Goal: Obtain resource: Download file/media

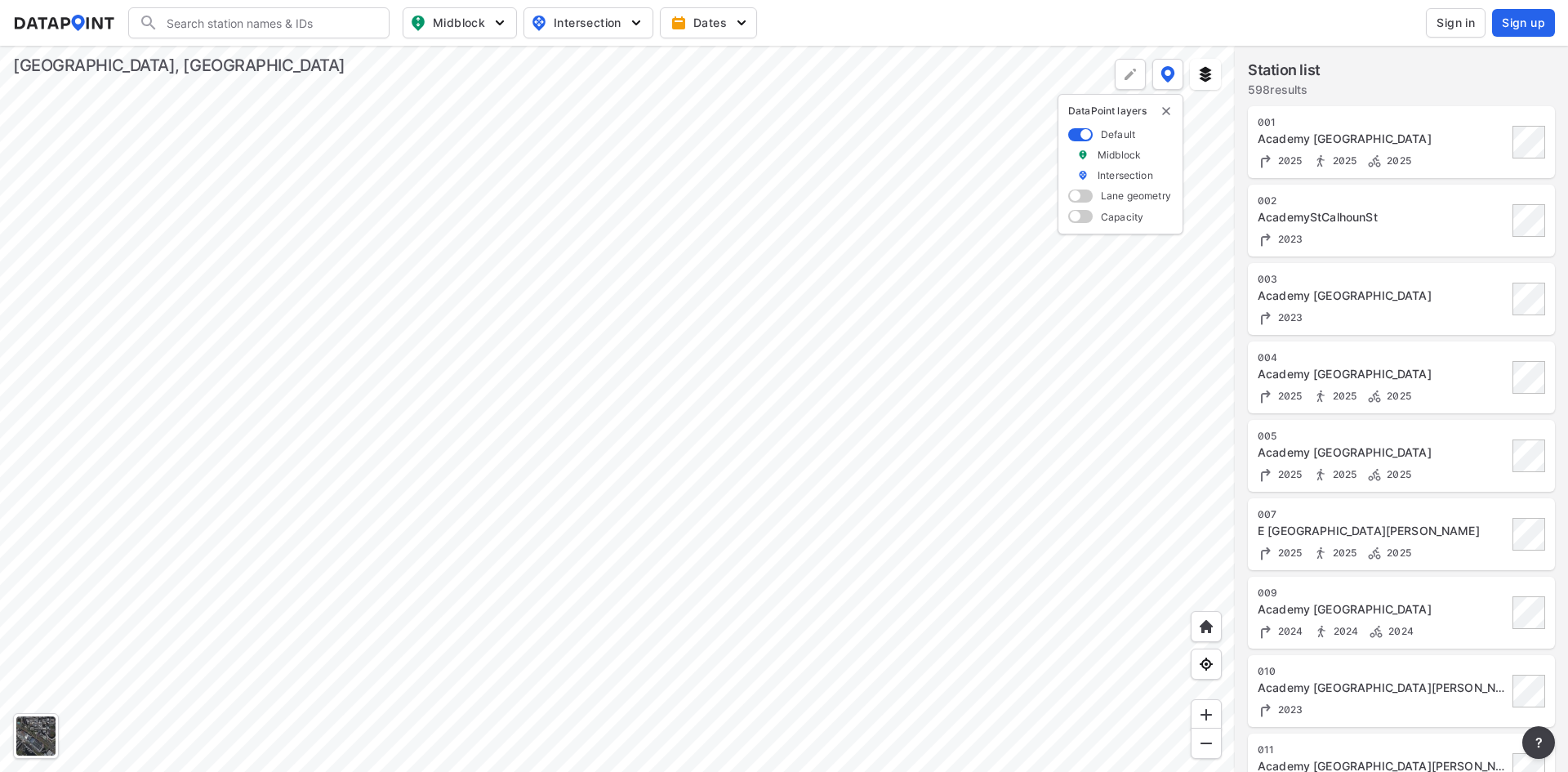
click at [1165, 117] on img "delete" at bounding box center [1166, 111] width 14 height 14
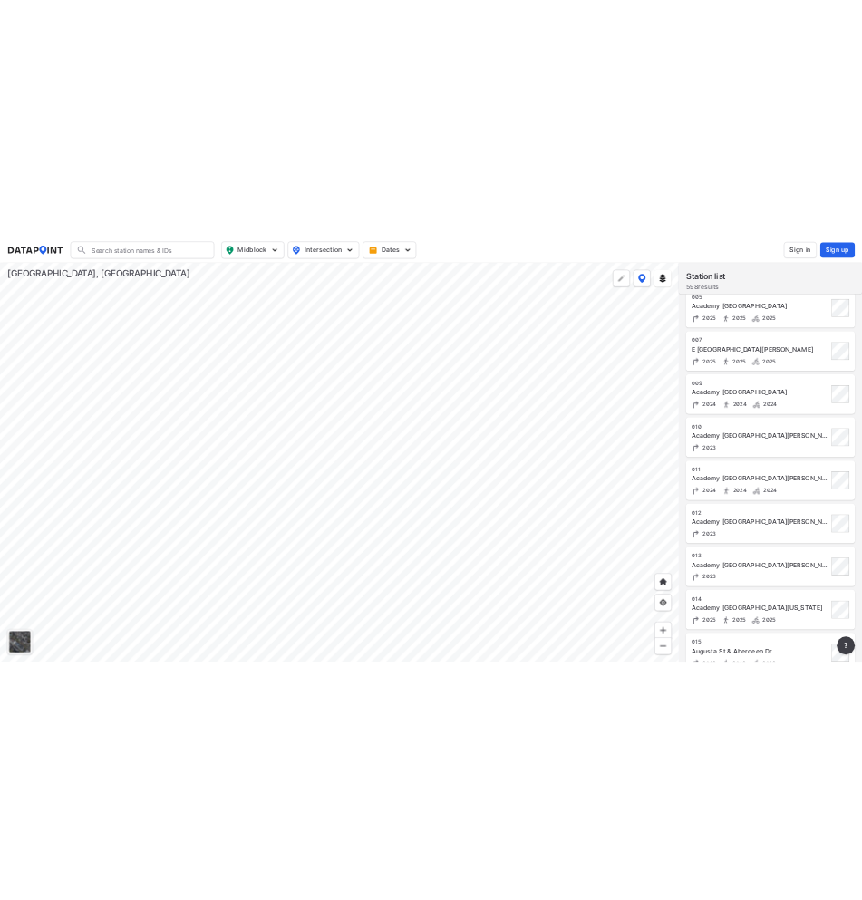
scroll to position [272, 0]
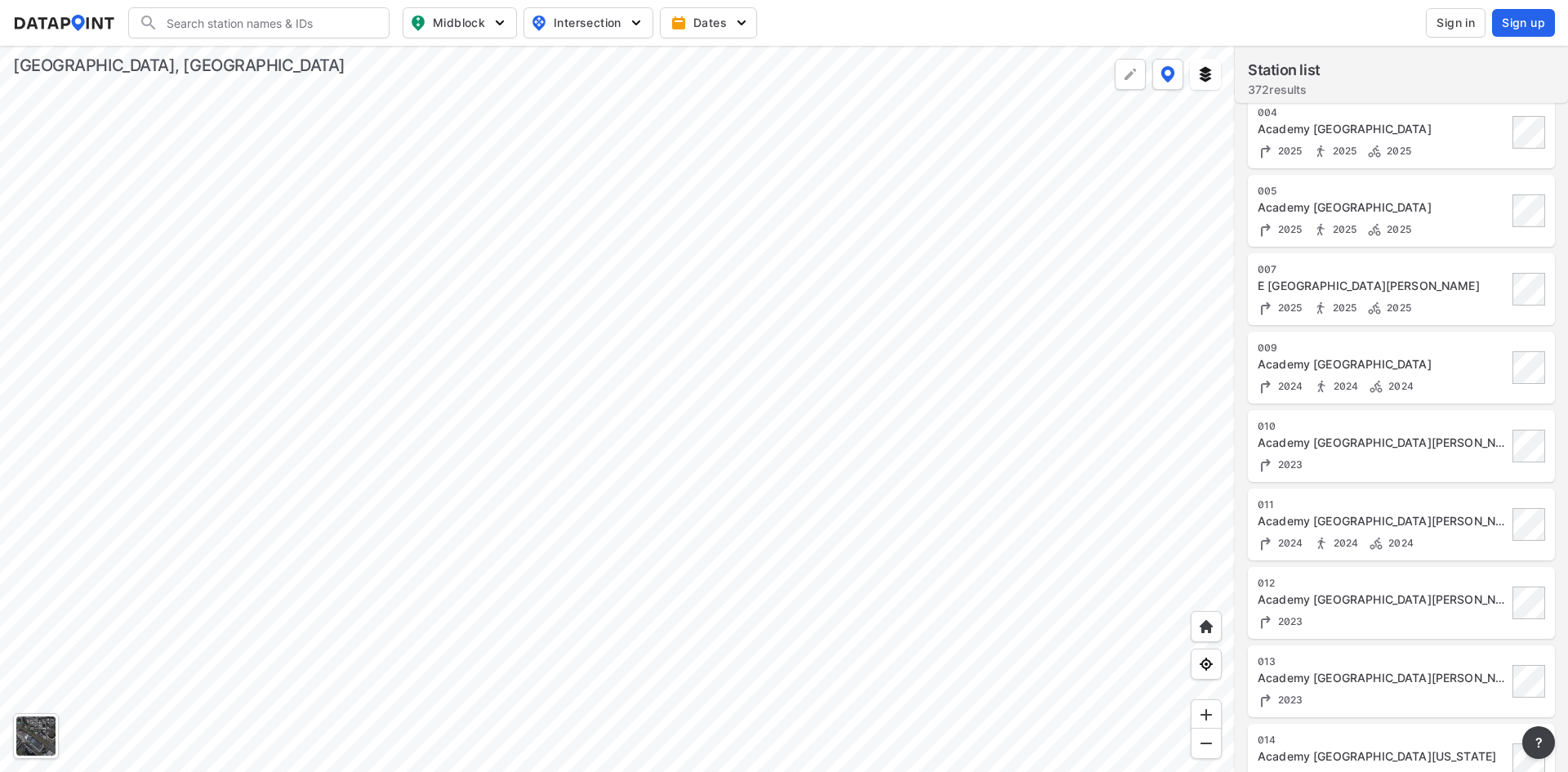
click at [873, 397] on div at bounding box center [617, 409] width 1235 height 726
click at [751, 441] on div at bounding box center [617, 409] width 1235 height 726
click at [1401, 137] on div "004 Academy St & N Church St 2025 2025 2025" at bounding box center [1382, 132] width 250 height 53
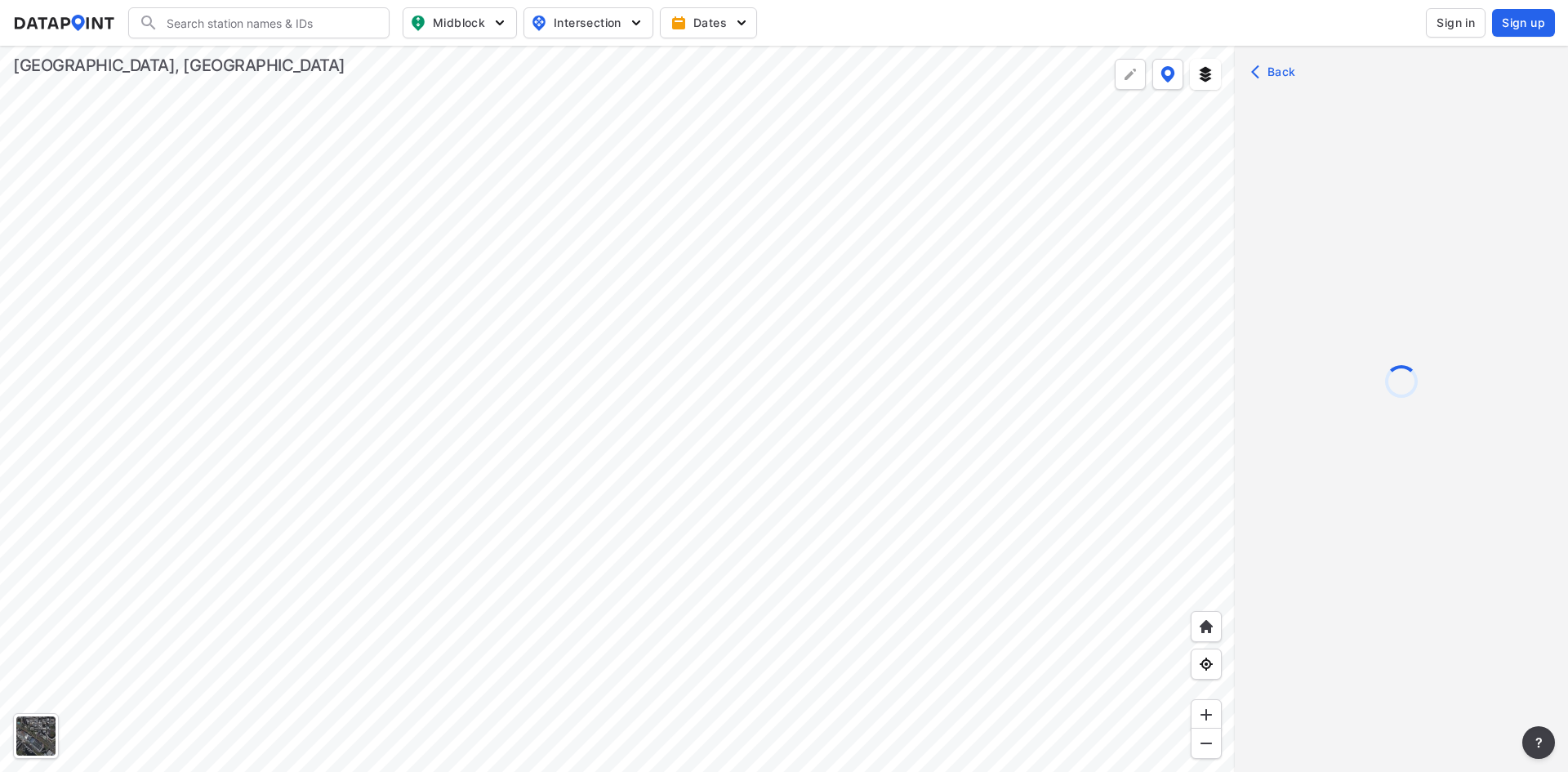
click at [1181, 486] on div at bounding box center [617, 409] width 1235 height 726
click at [1554, 729] on div at bounding box center [1401, 434] width 333 height 772
click at [1550, 740] on button "?" at bounding box center [1539, 742] width 32 height 32
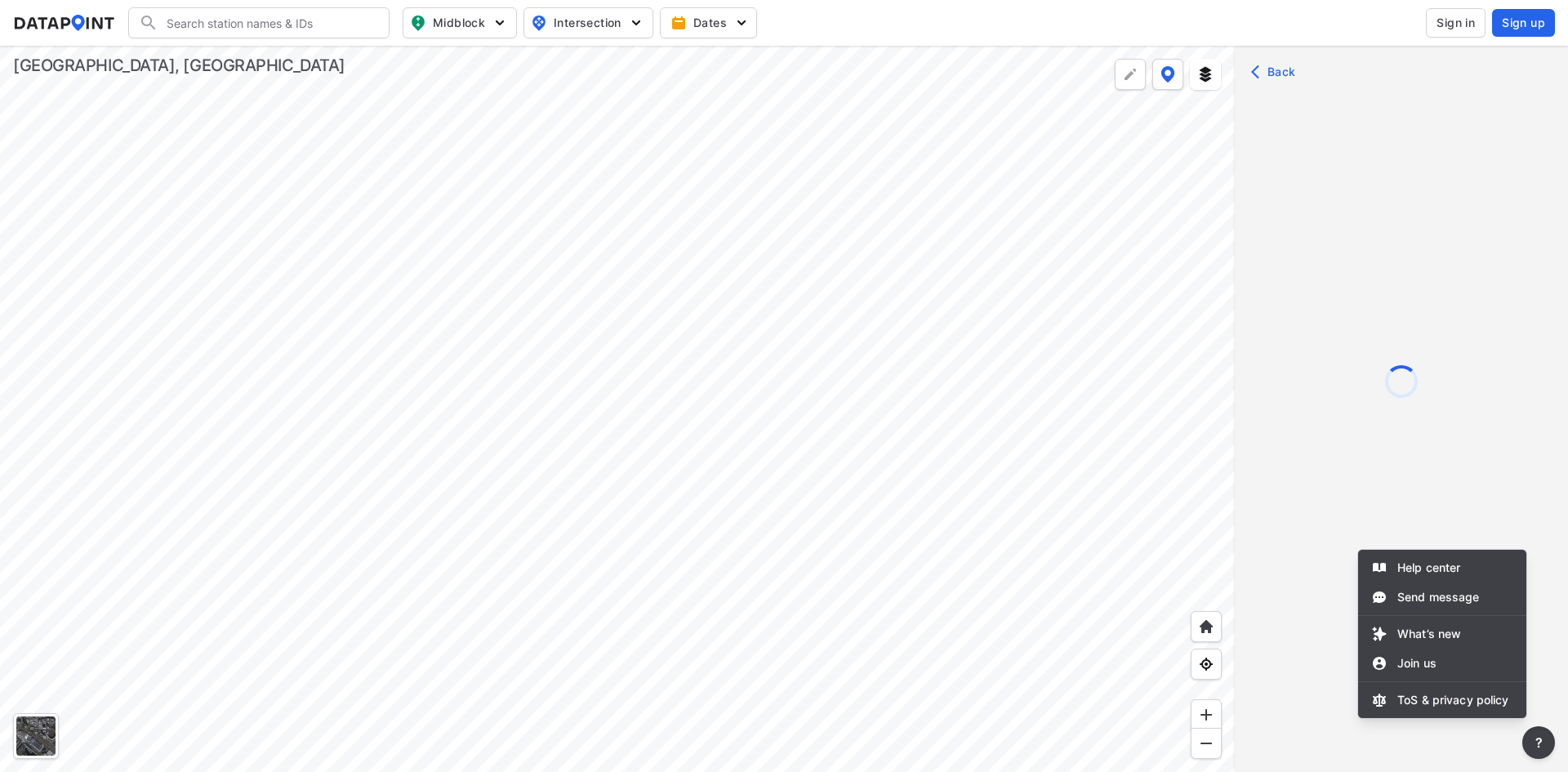
click at [1047, 332] on div at bounding box center [784, 386] width 1568 height 772
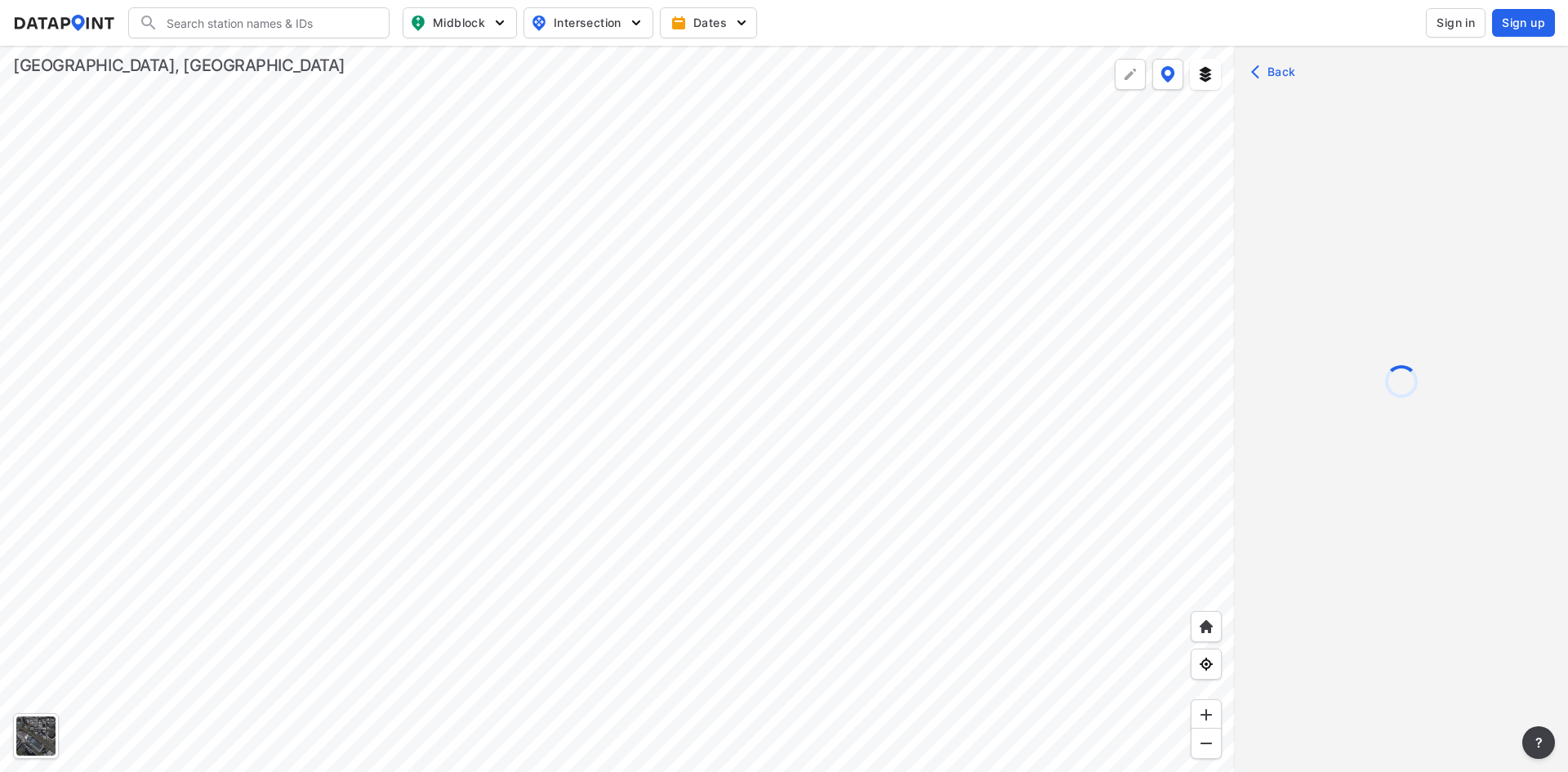
click at [886, 417] on div at bounding box center [617, 409] width 1235 height 726
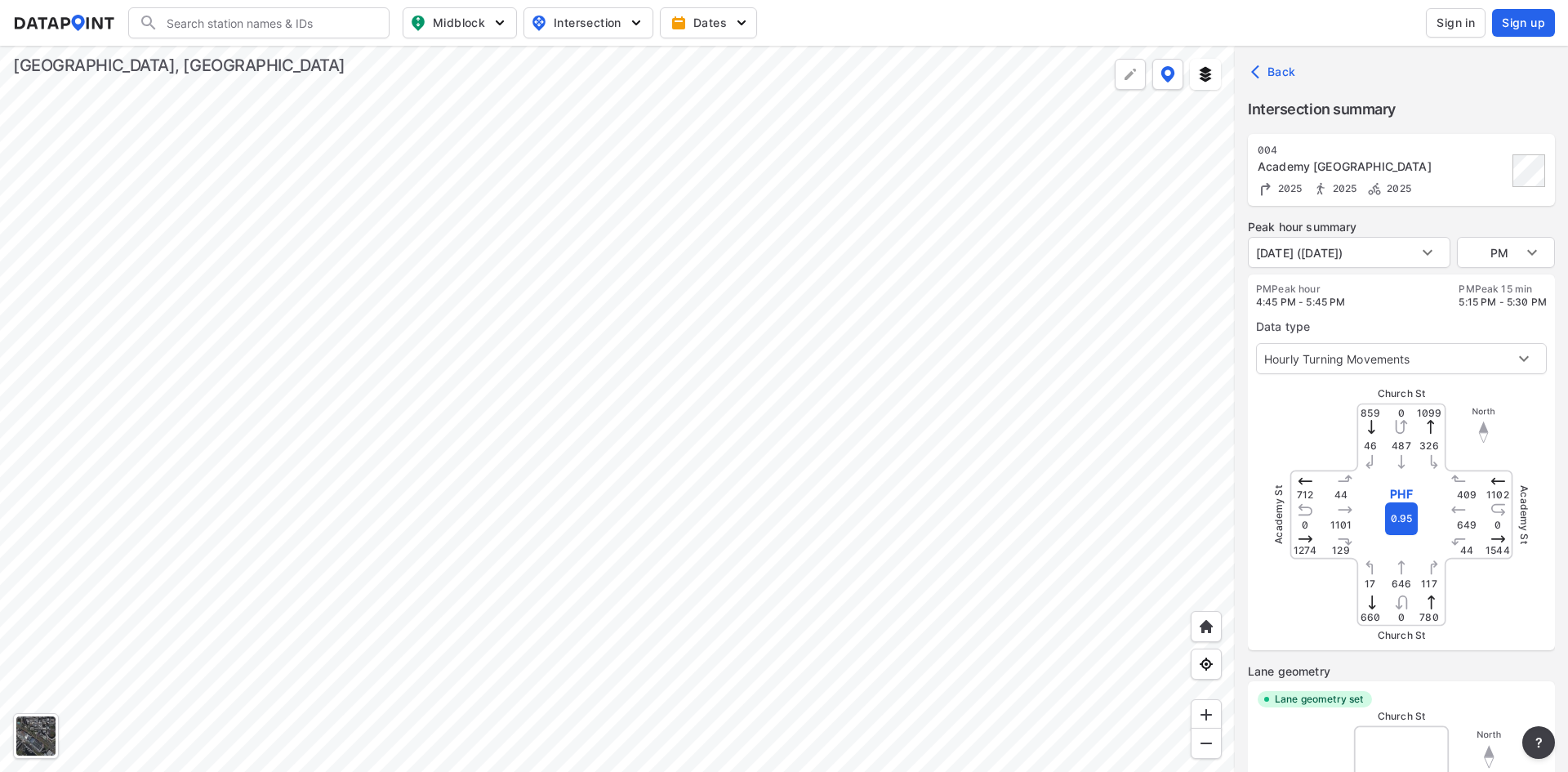
type input "5368"
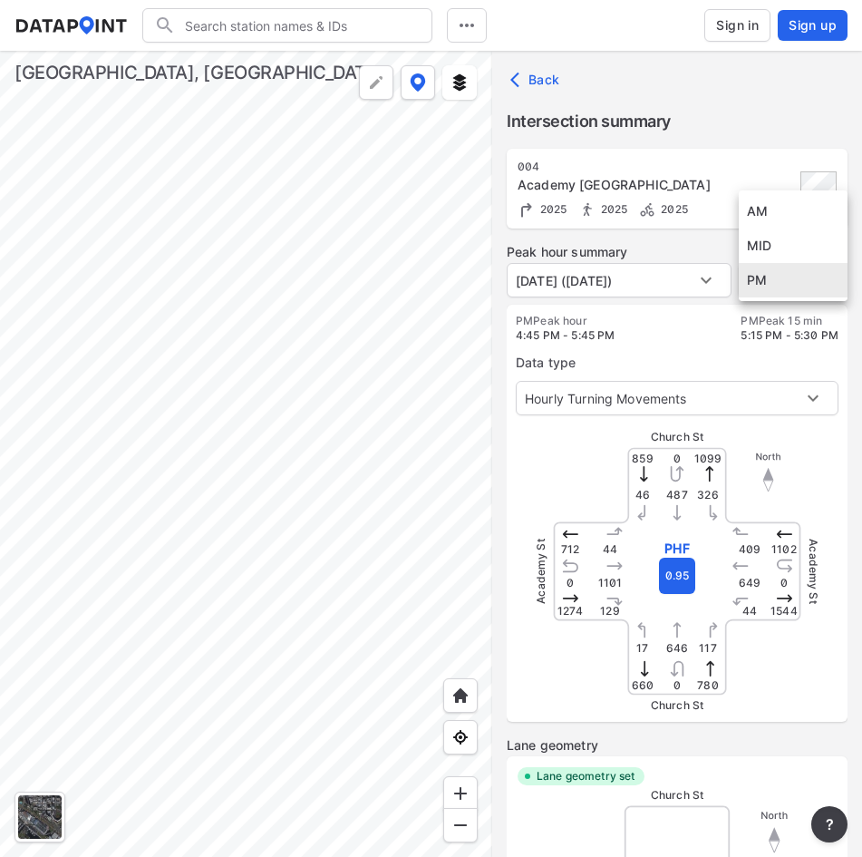
click at [782, 285] on body "Search Please enter a search term. Midblock Intersection Dates Sign in Sign up …" at bounding box center [431, 428] width 862 height 857
click at [796, 210] on li "AM" at bounding box center [793, 211] width 109 height 34
type input "AM"
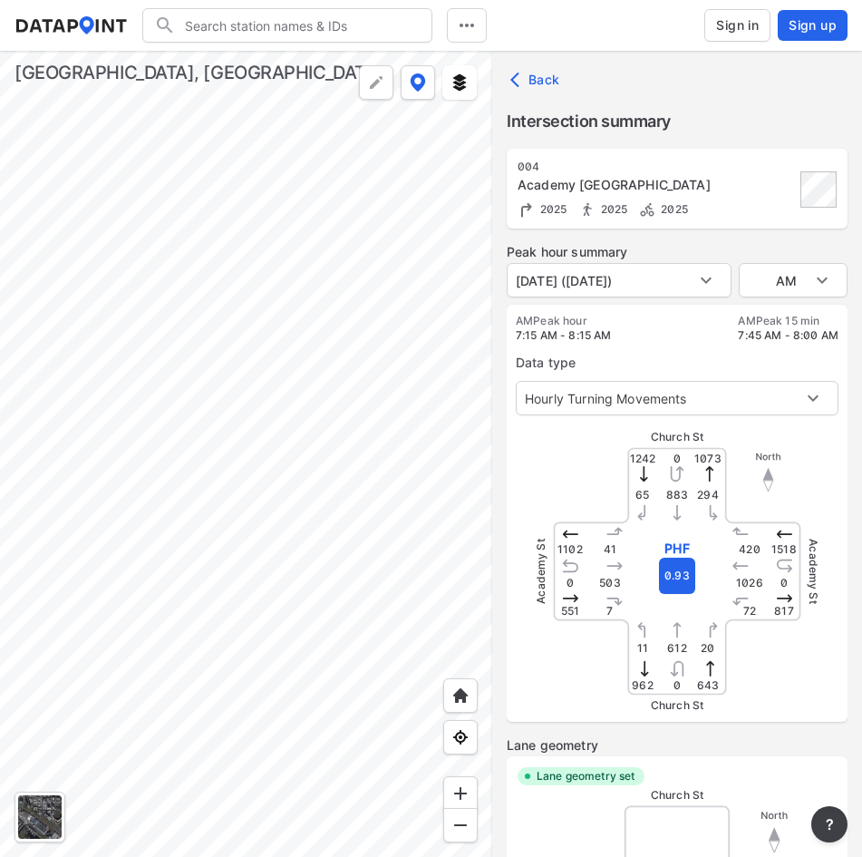
click at [646, 505] on div "Academy St" at bounding box center [609, 571] width 136 height 136
click at [145, 359] on div at bounding box center [246, 454] width 492 height 806
type input "5354"
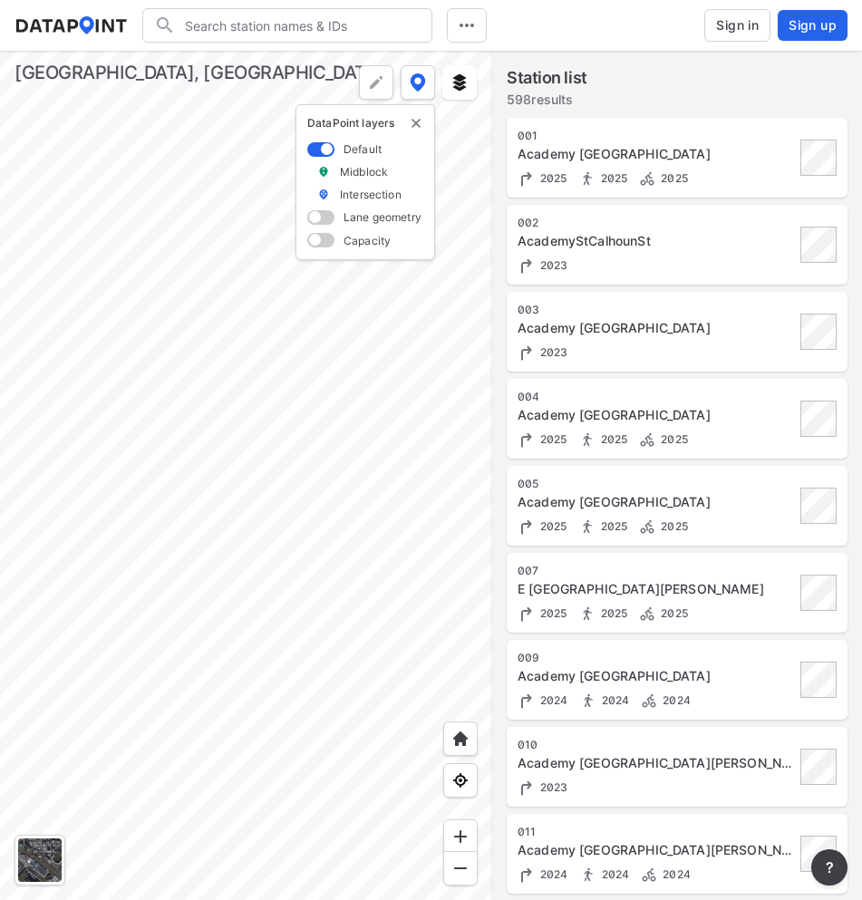
click at [719, 16] on span "Sign in" at bounding box center [737, 25] width 43 height 18
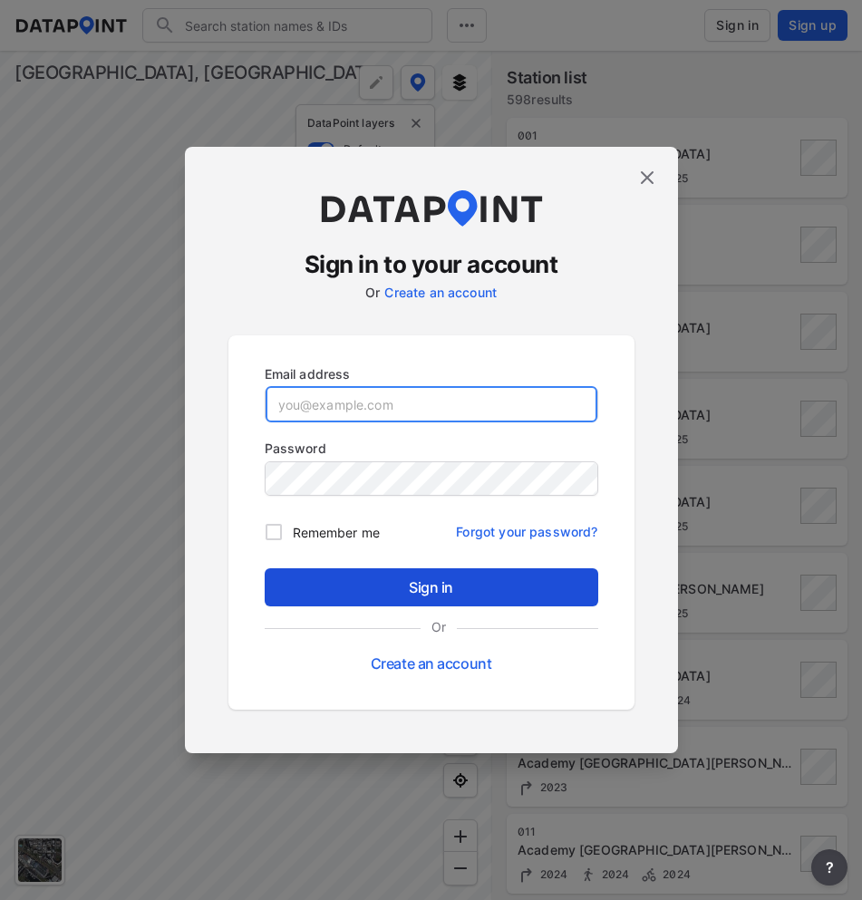
type input "dgutierrez@greenvillesc.gov"
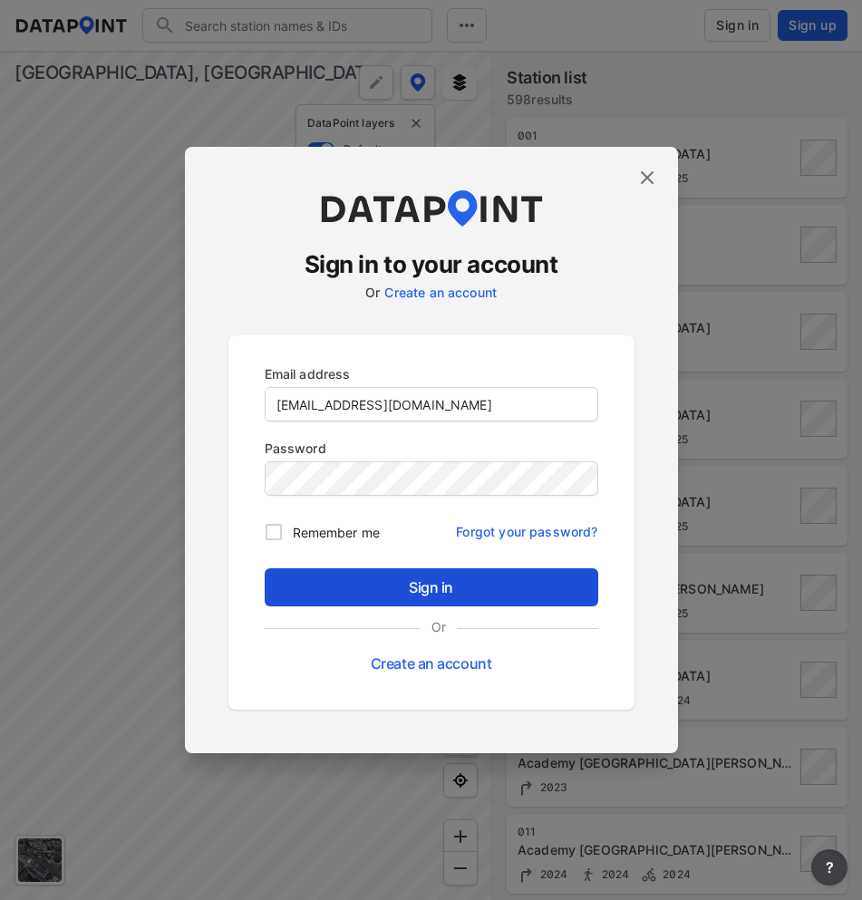
click at [392, 581] on span "Sign in" at bounding box center [431, 587] width 305 height 22
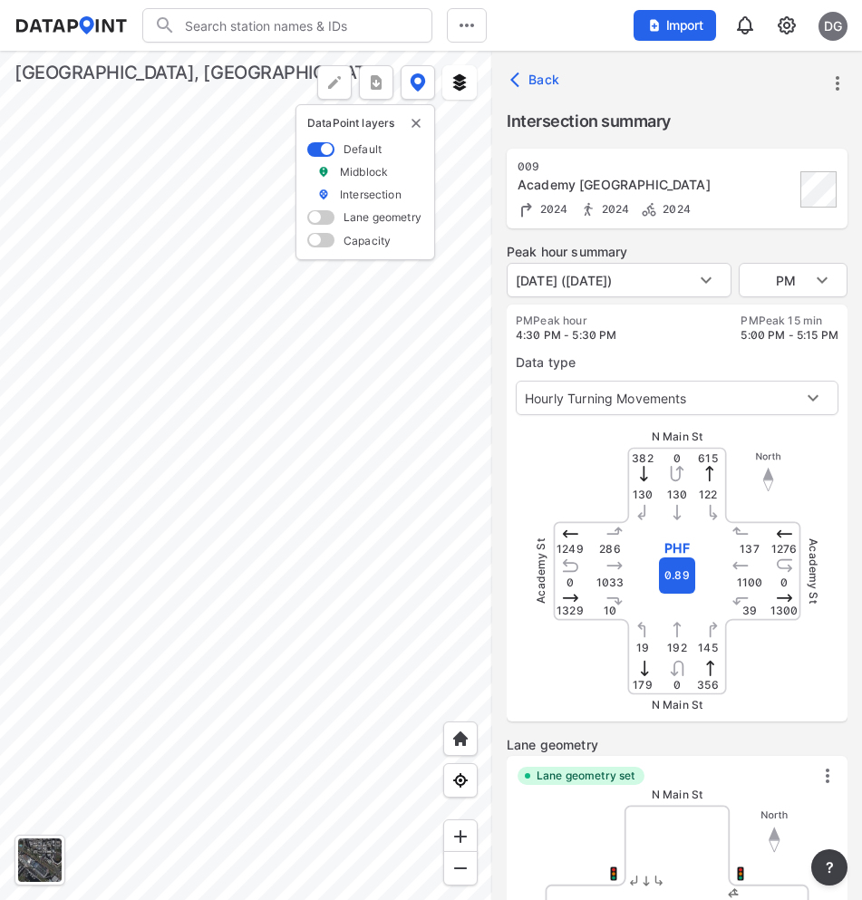
type input "5354"
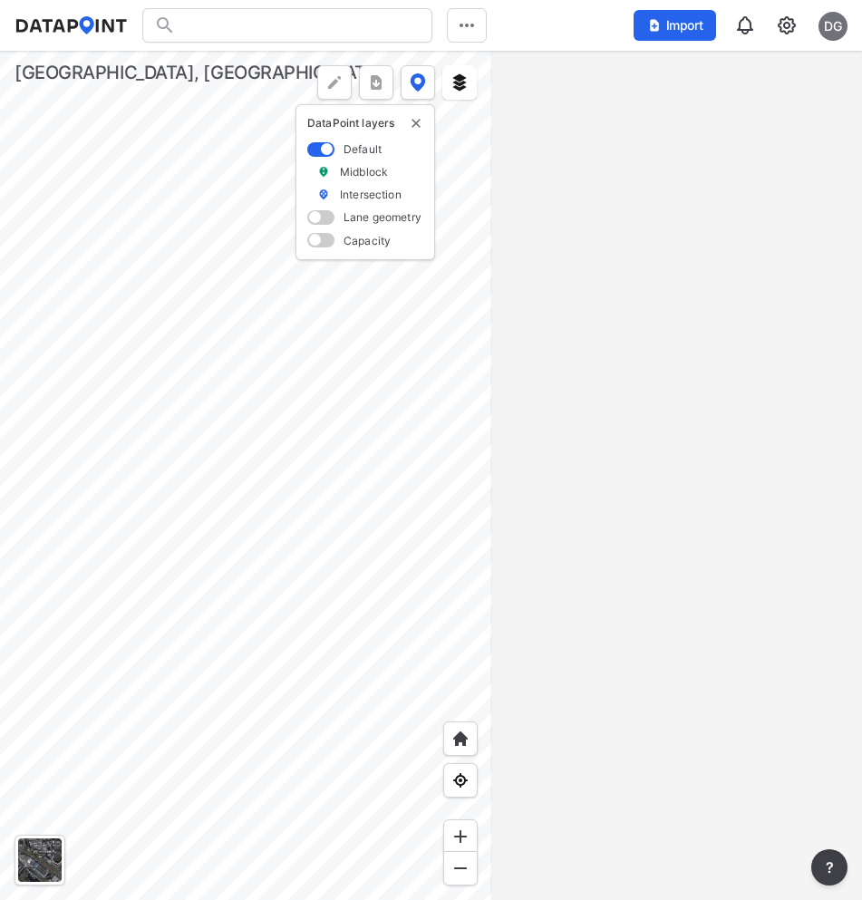
click at [831, 35] on div "DG" at bounding box center [832, 26] width 29 height 29
click at [804, 101] on p "Log out" at bounding box center [771, 104] width 152 height 33
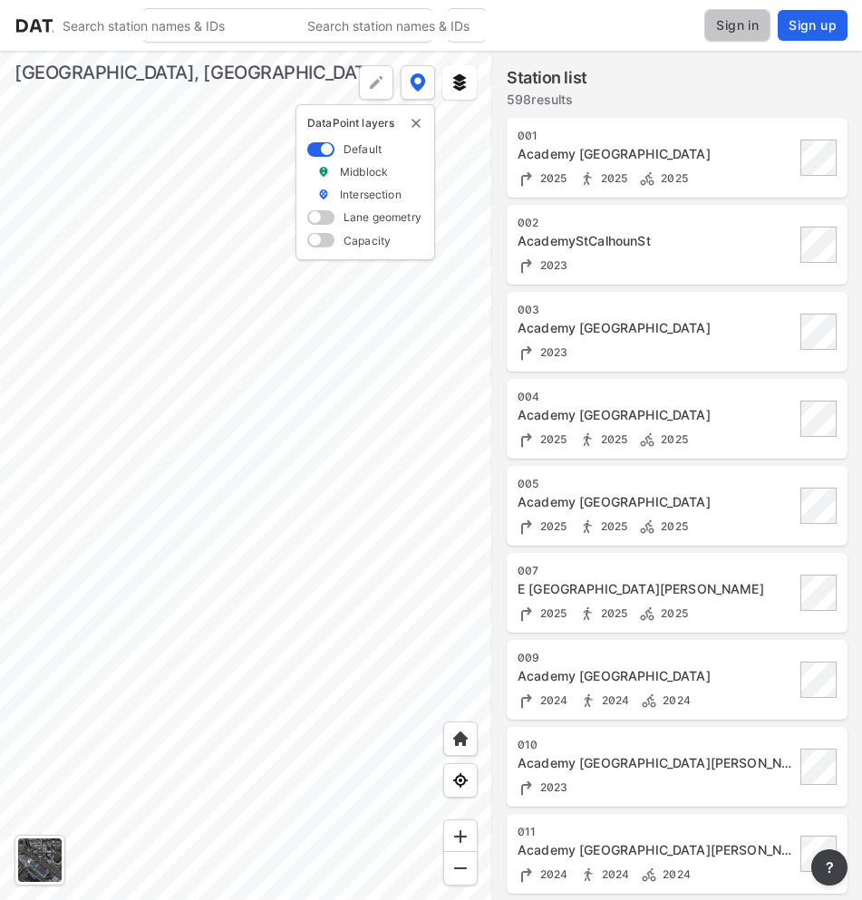
click at [755, 22] on span "Sign in" at bounding box center [737, 25] width 43 height 18
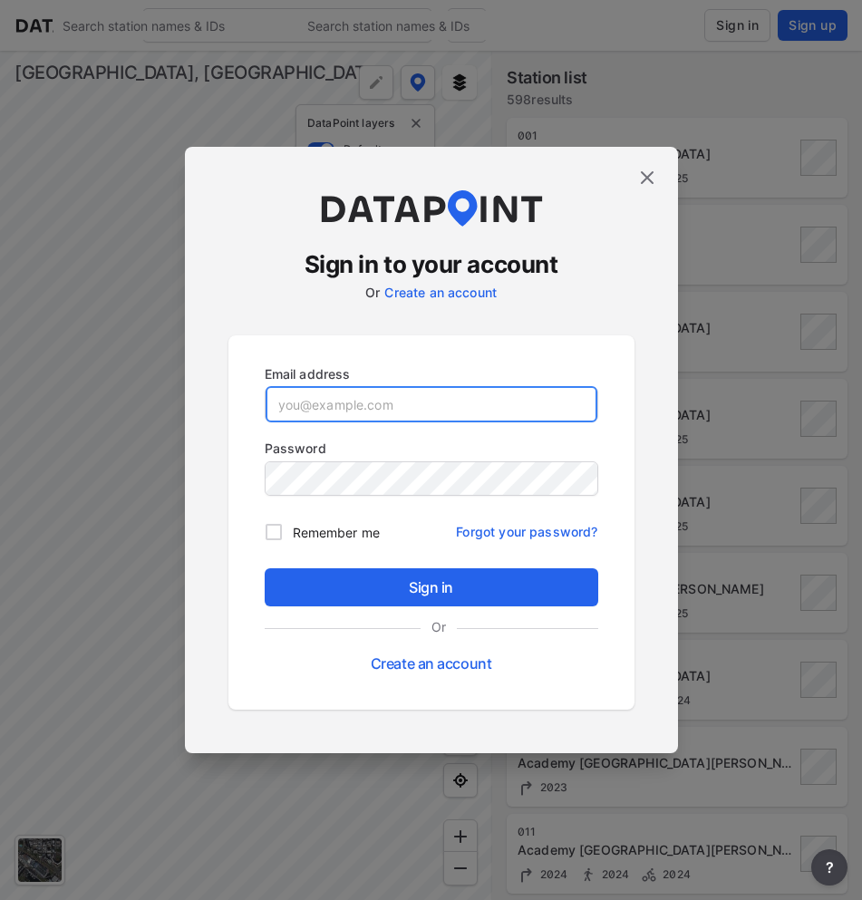
type input "[EMAIL_ADDRESS][DOMAIN_NAME]"
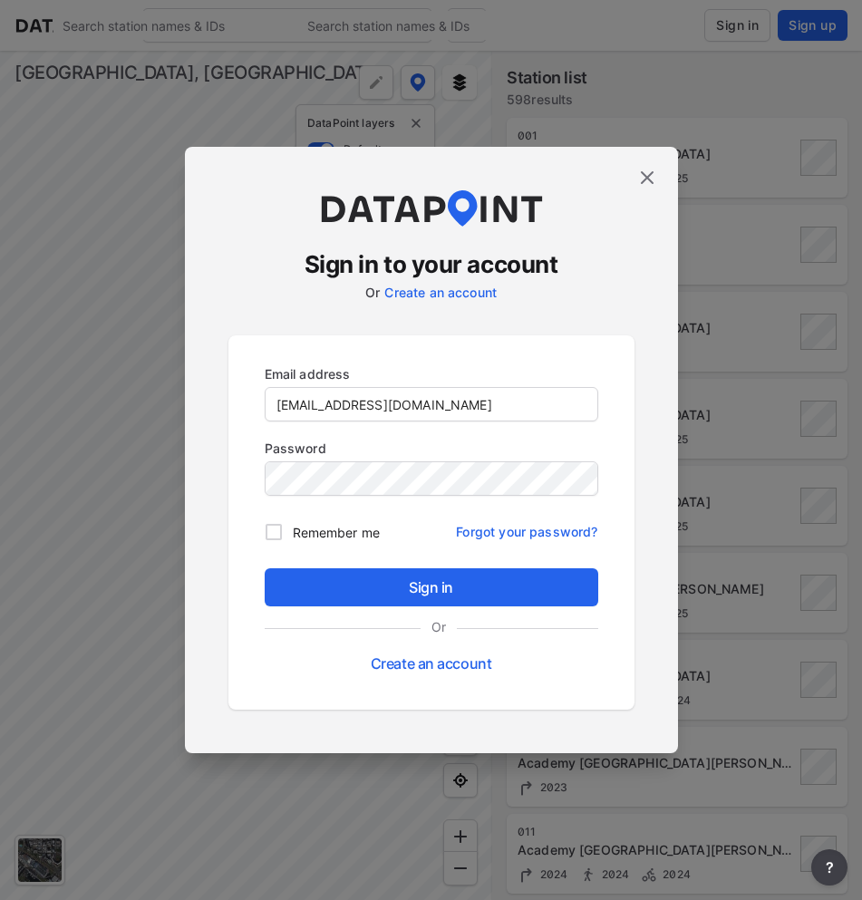
click at [305, 529] on span "Remember me" at bounding box center [336, 532] width 87 height 19
click at [293, 529] on input "Remember me" at bounding box center [274, 532] width 38 height 38
checkbox input "true"
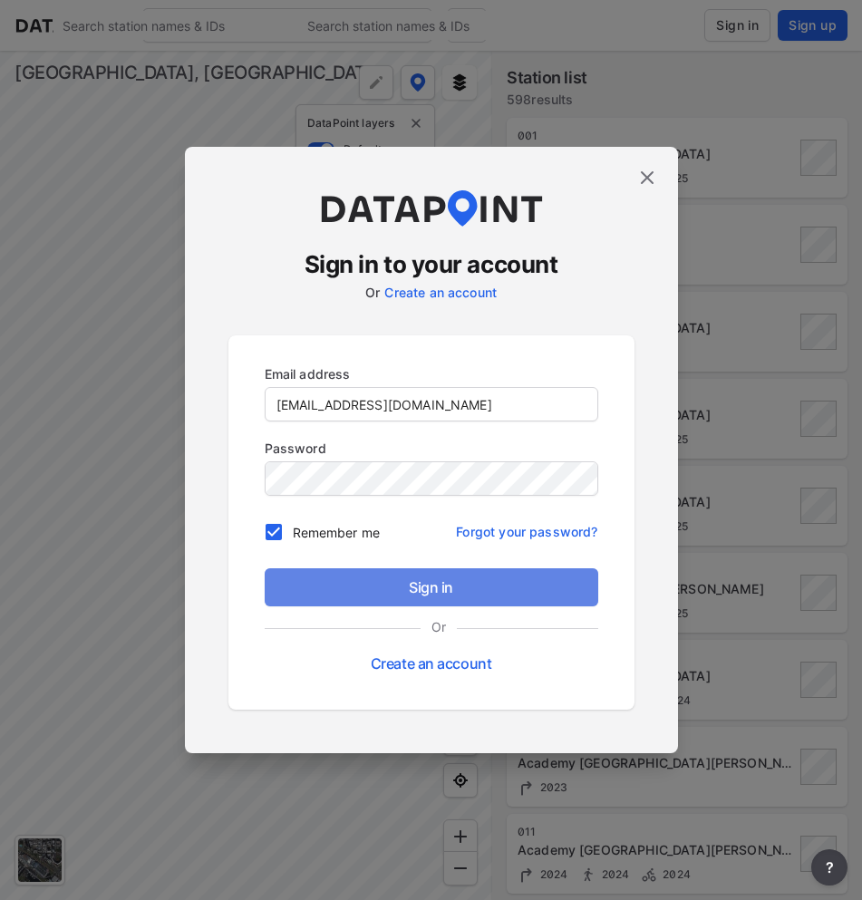
click at [441, 592] on span "Sign in" at bounding box center [431, 587] width 305 height 22
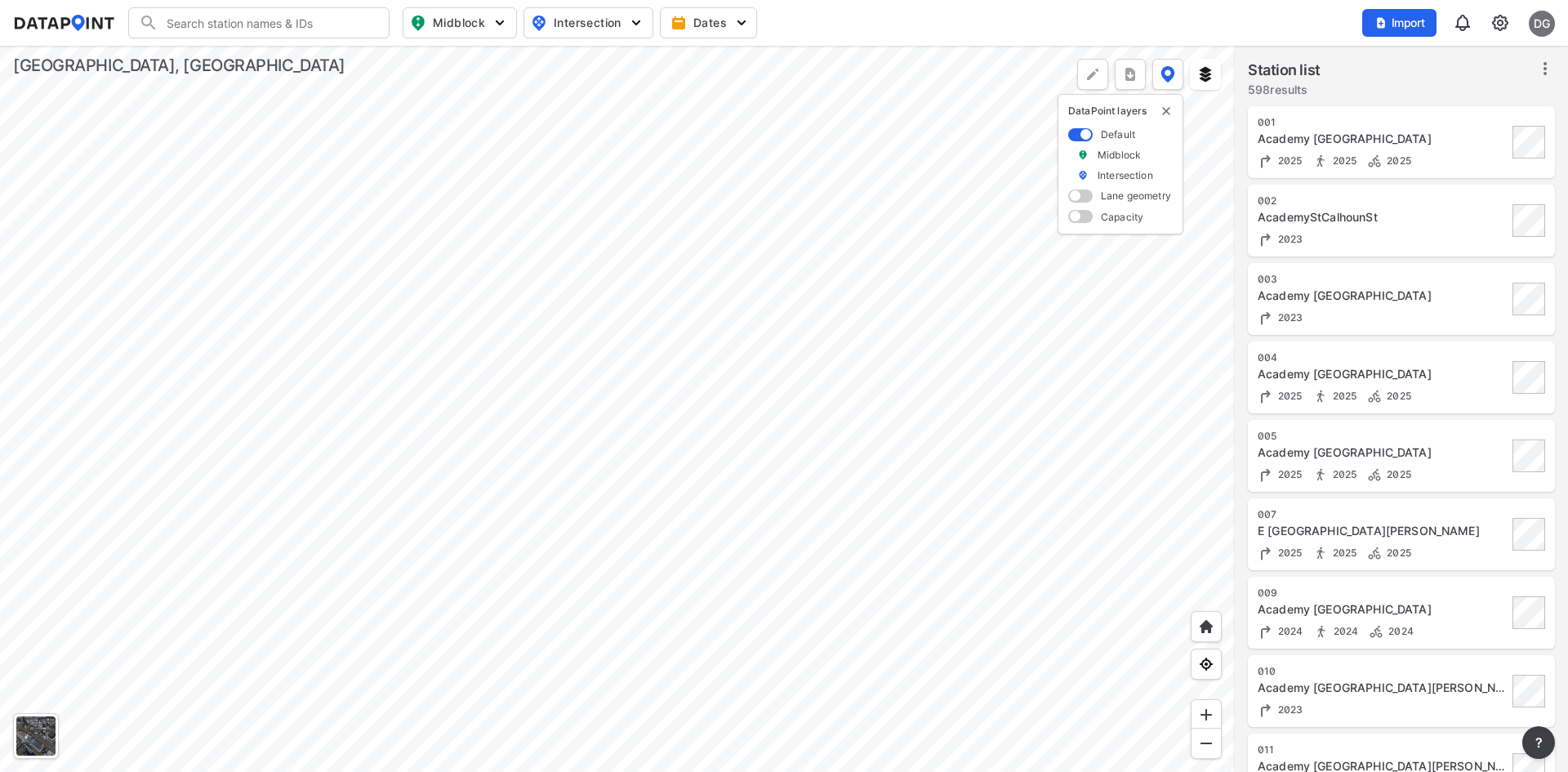
click at [1545, 744] on button "?" at bounding box center [1539, 742] width 32 height 32
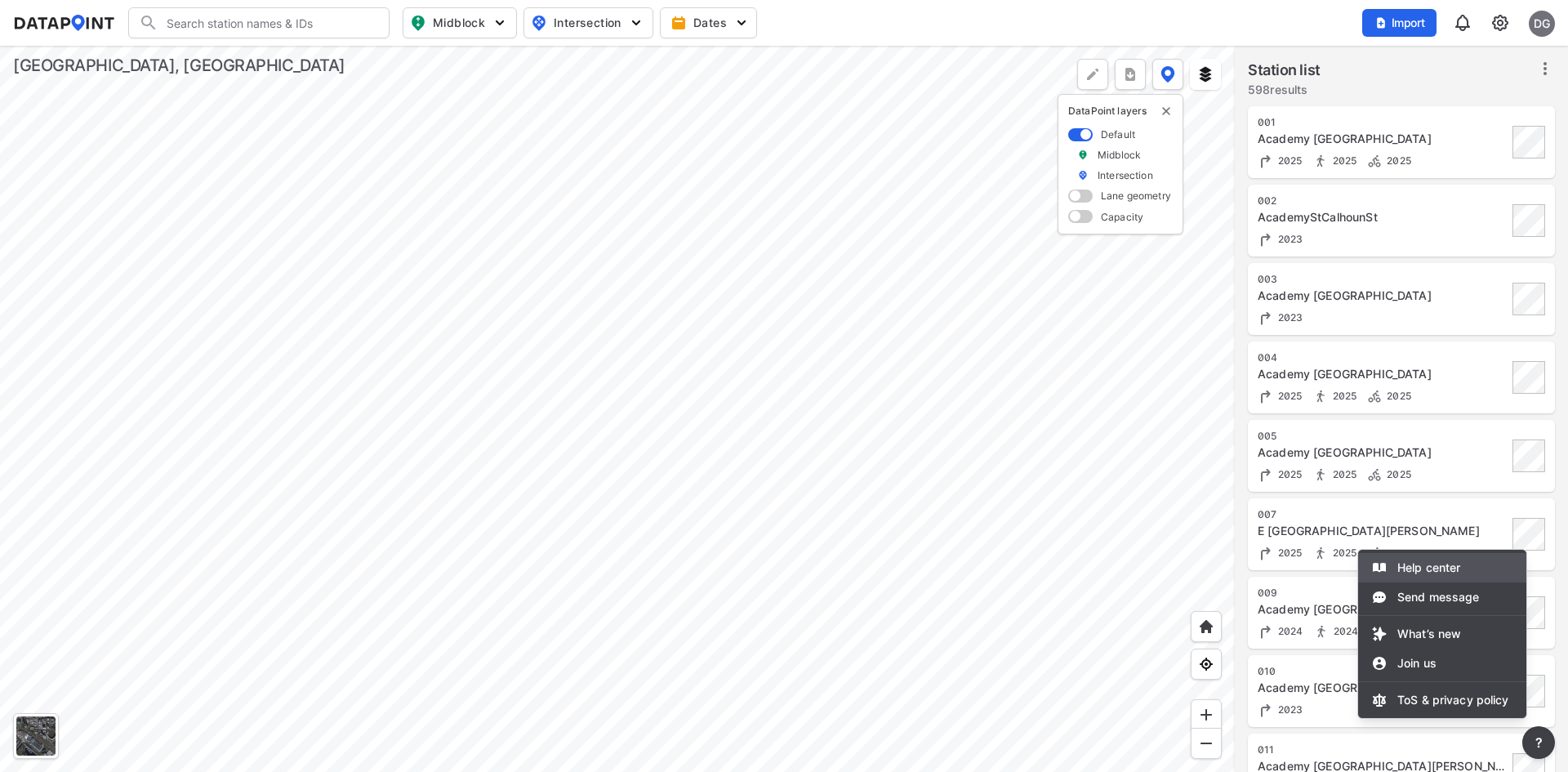
click at [1451, 565] on li "Help center" at bounding box center [1442, 568] width 169 height 30
click at [1438, 706] on li "ToS & privacy policy" at bounding box center [1442, 699] width 169 height 30
click at [245, 43] on div at bounding box center [784, 386] width 1568 height 772
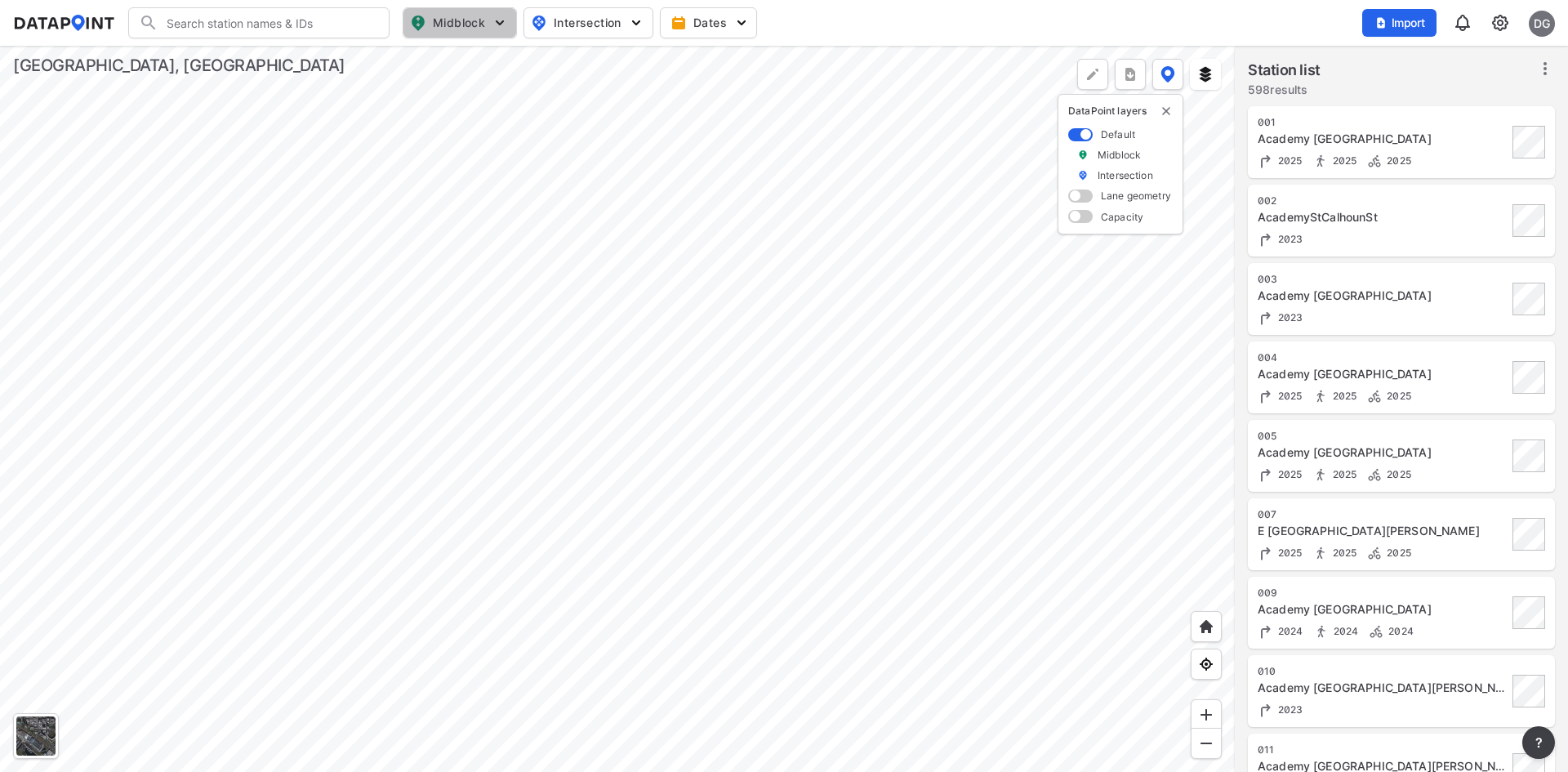
click at [498, 31] on img "button" at bounding box center [500, 23] width 16 height 16
click at [499, 30] on img "button" at bounding box center [500, 23] width 16 height 16
click at [613, 26] on span "Intersection" at bounding box center [587, 23] width 112 height 20
click at [586, 89] on span "Turning count" at bounding box center [574, 88] width 74 height 17
click at [502, 89] on input "Turning count" at bounding box center [493, 89] width 16 height 16
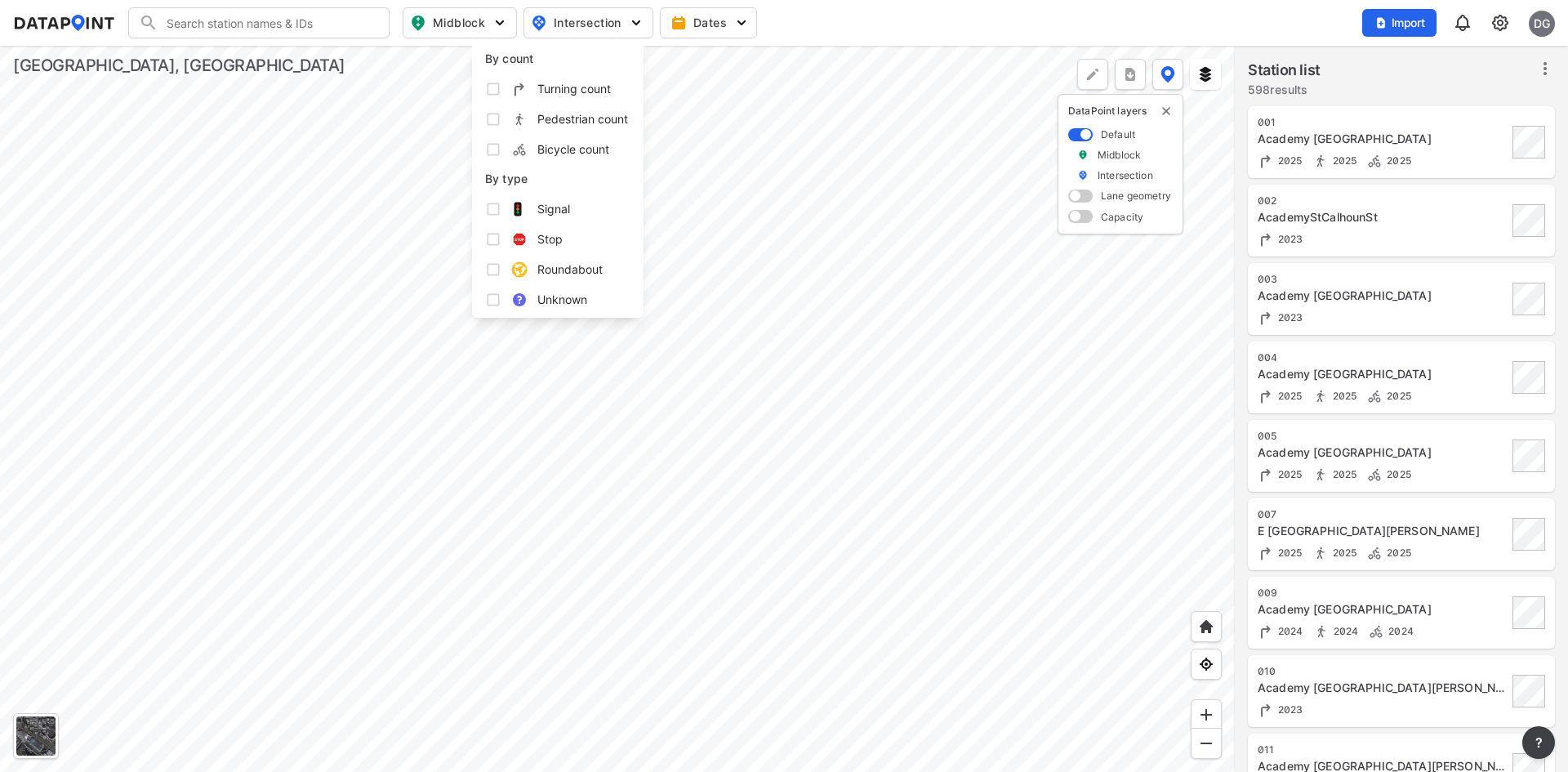
checkbox input "true"
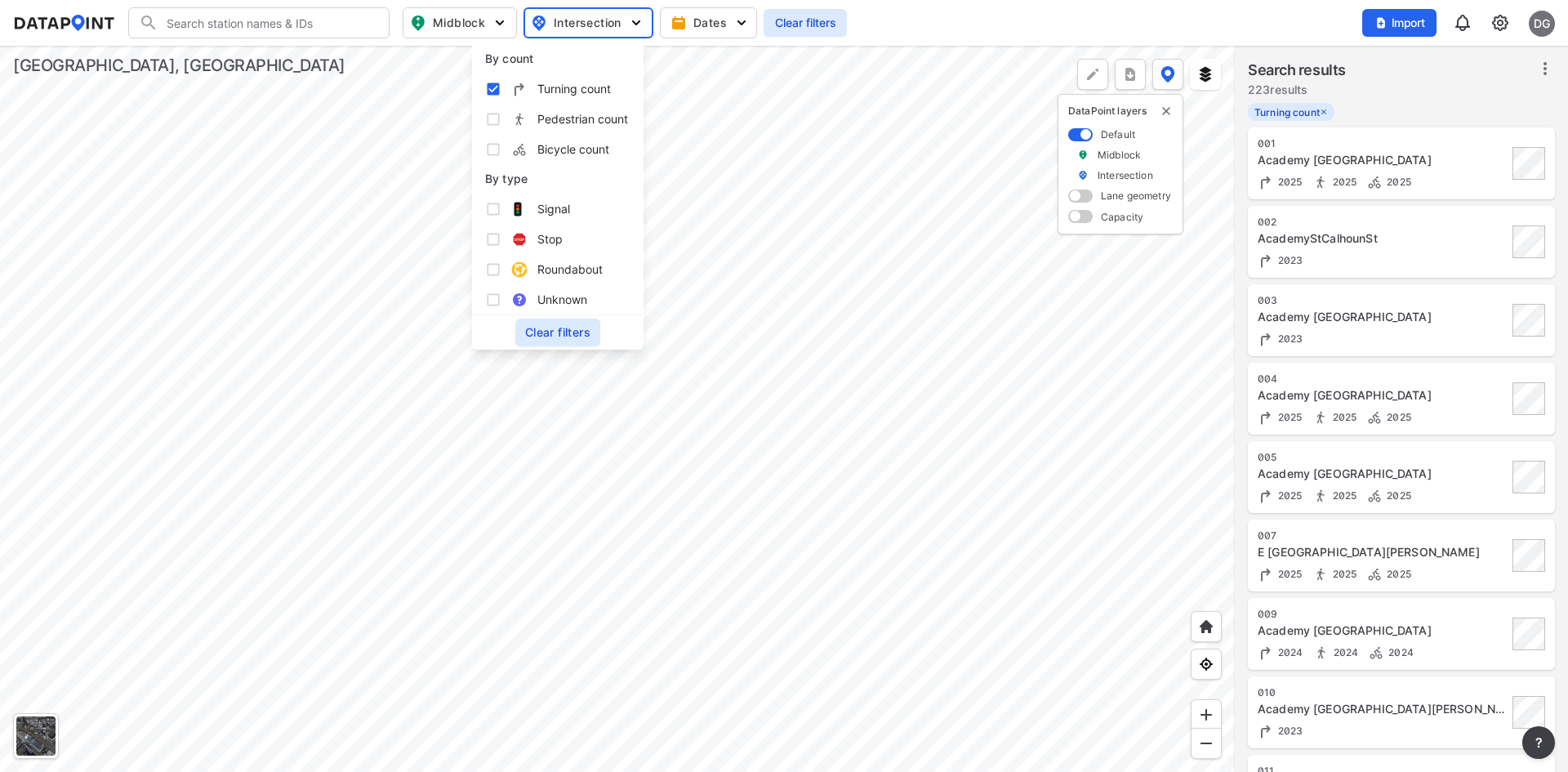
click at [553, 203] on span "Signal" at bounding box center [553, 208] width 32 height 17
click at [502, 203] on input "Signal" at bounding box center [493, 209] width 16 height 16
checkbox input "true"
click at [1129, 72] on img "more" at bounding box center [1130, 74] width 16 height 16
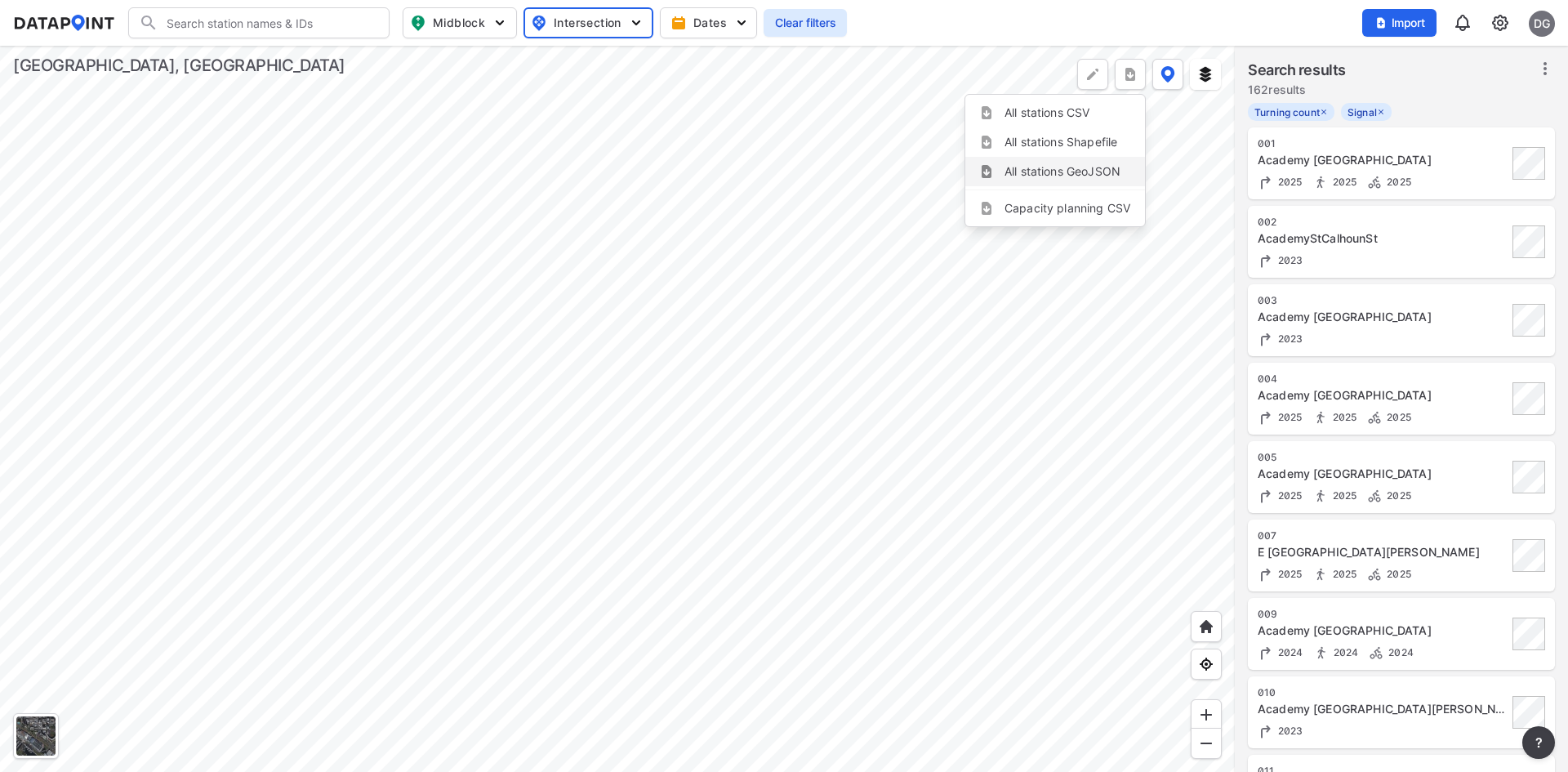
click at [1029, 173] on li "All stations GeoJSON" at bounding box center [1054, 171] width 179 height 30
click at [1208, 281] on div at bounding box center [617, 409] width 1235 height 726
click at [490, 26] on span "Midblock" at bounding box center [458, 23] width 96 height 20
click at [369, 63] on input "Volume count" at bounding box center [367, 59] width 16 height 16
checkbox input "true"
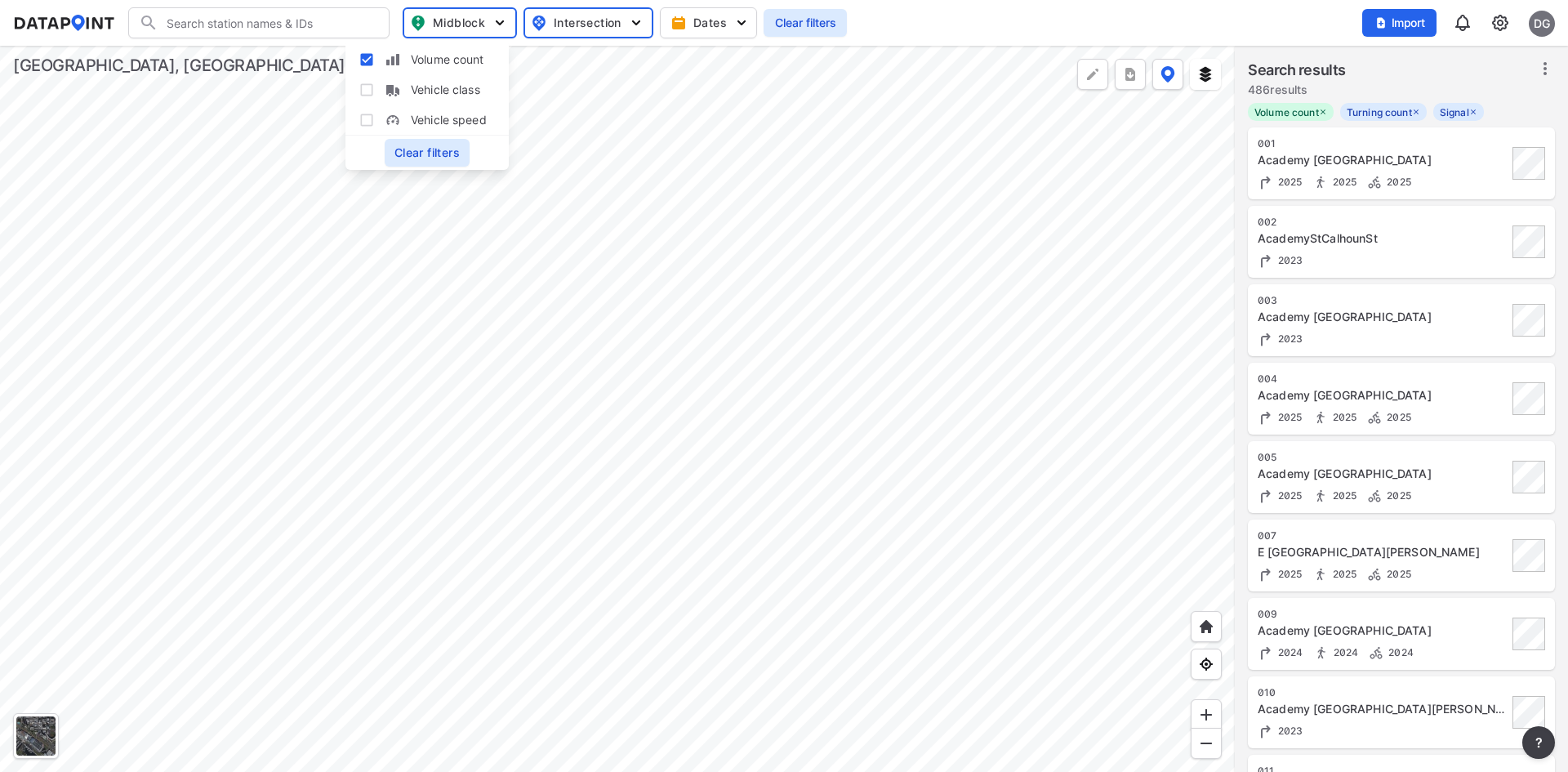
click at [425, 144] on span "Clear filters" at bounding box center [427, 152] width 66 height 16
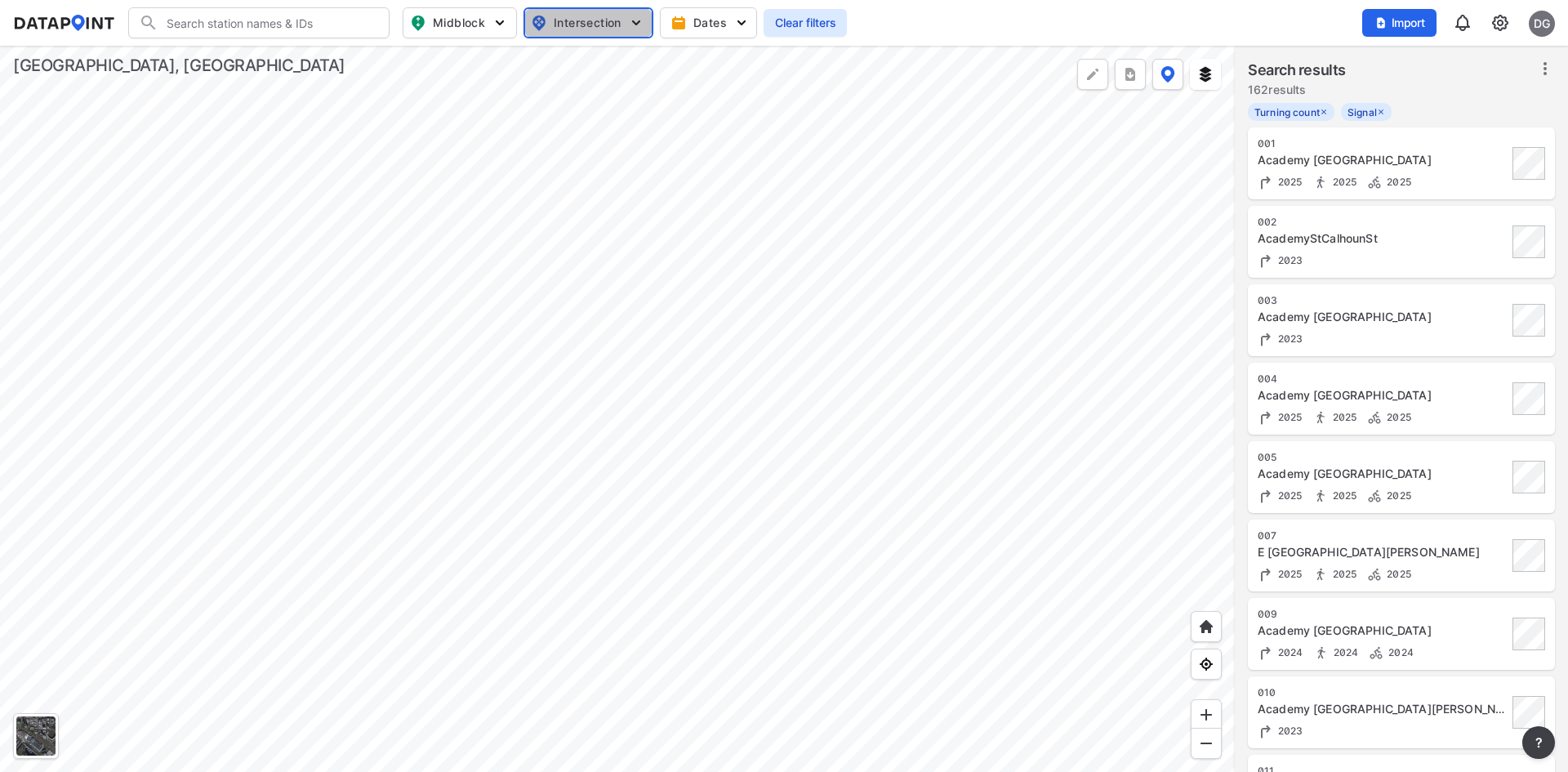
click at [592, 14] on span "Intersection" at bounding box center [587, 23] width 110 height 20
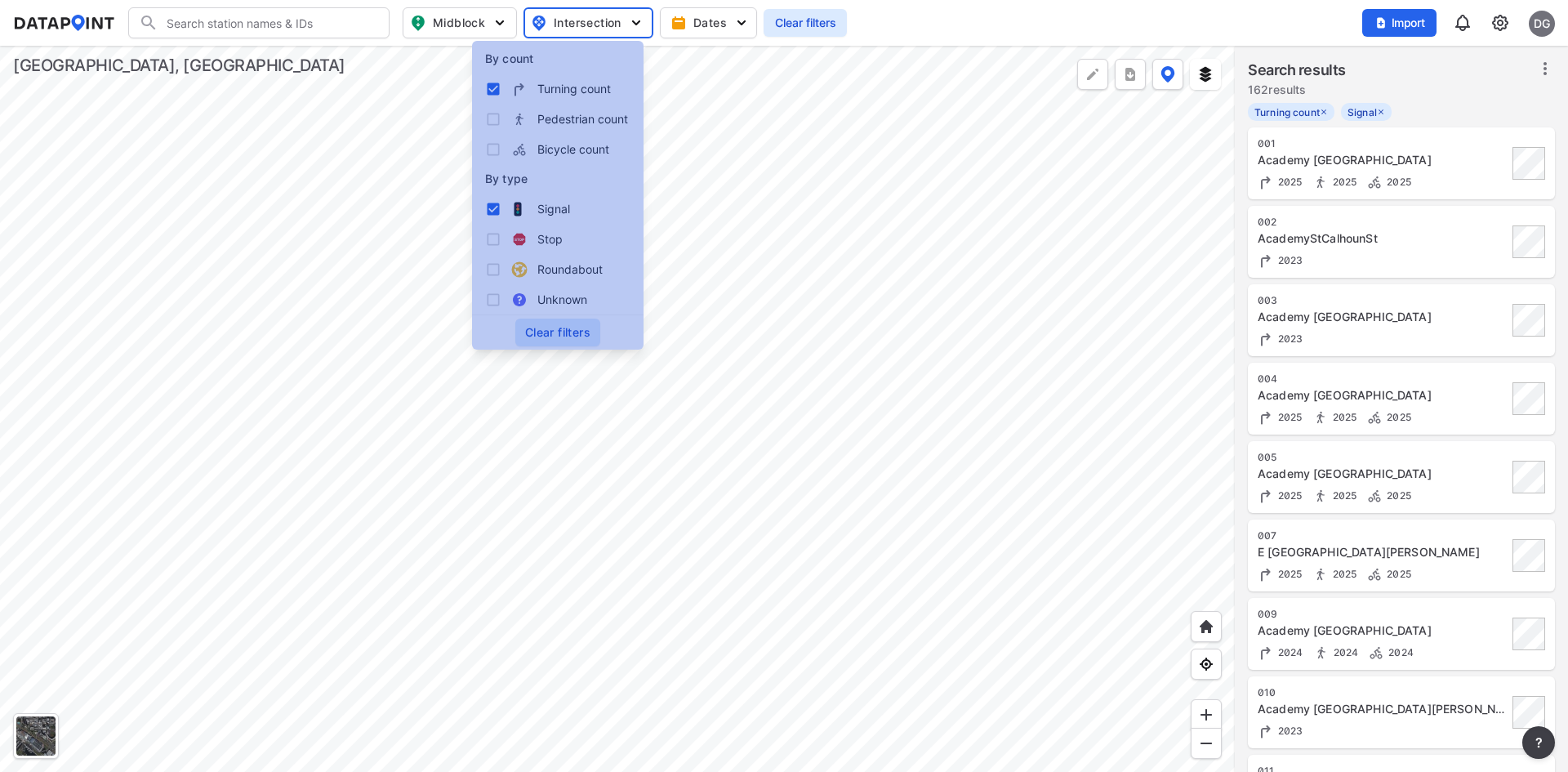
click at [537, 332] on span "Clear filters" at bounding box center [558, 332] width 66 height 16
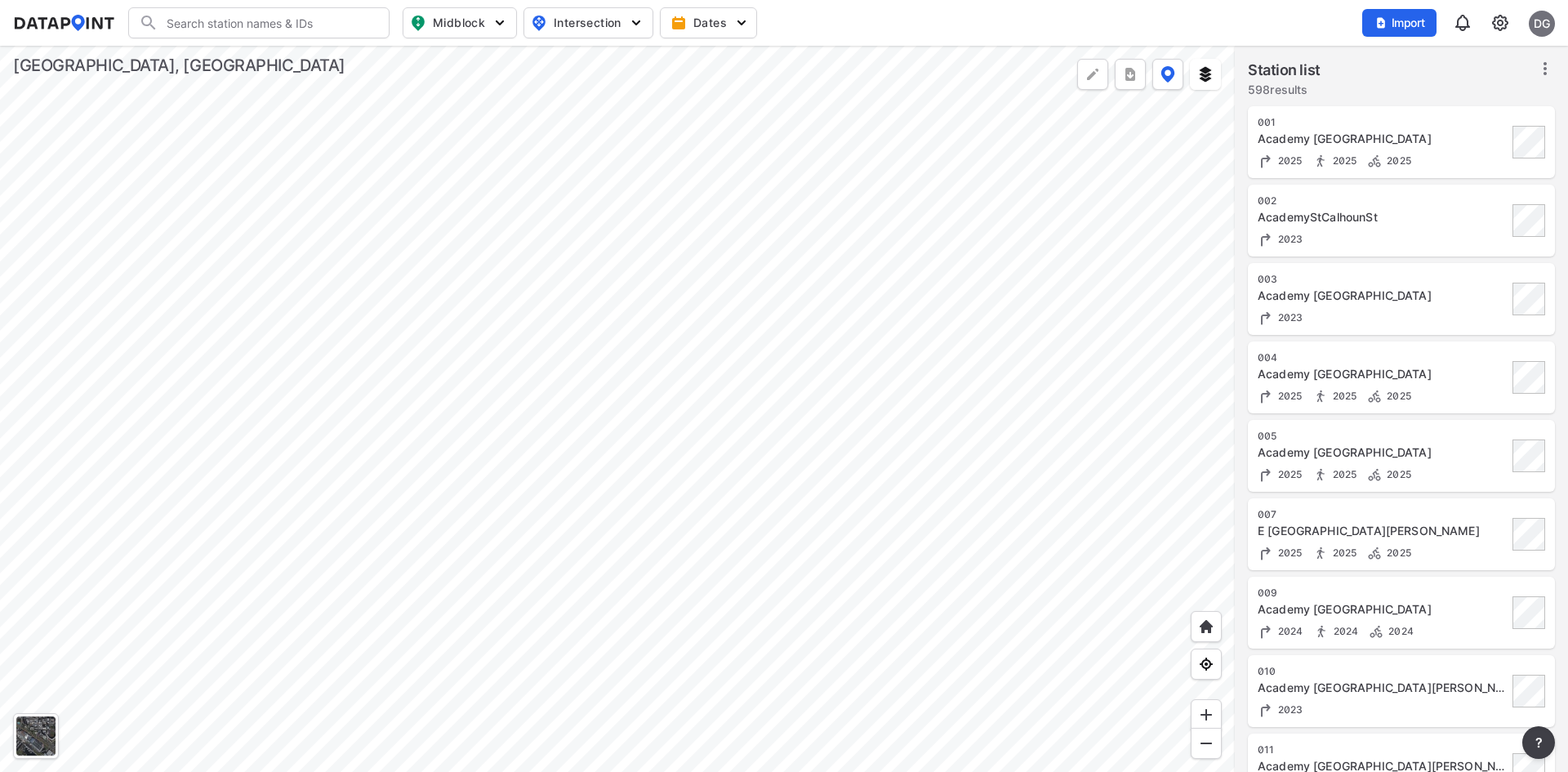
click at [467, 30] on span "Midblock" at bounding box center [458, 23] width 96 height 20
click at [446, 66] on span "Volume count" at bounding box center [448, 59] width 74 height 17
click at [375, 66] on input "Volume count" at bounding box center [367, 59] width 16 height 16
checkbox input "true"
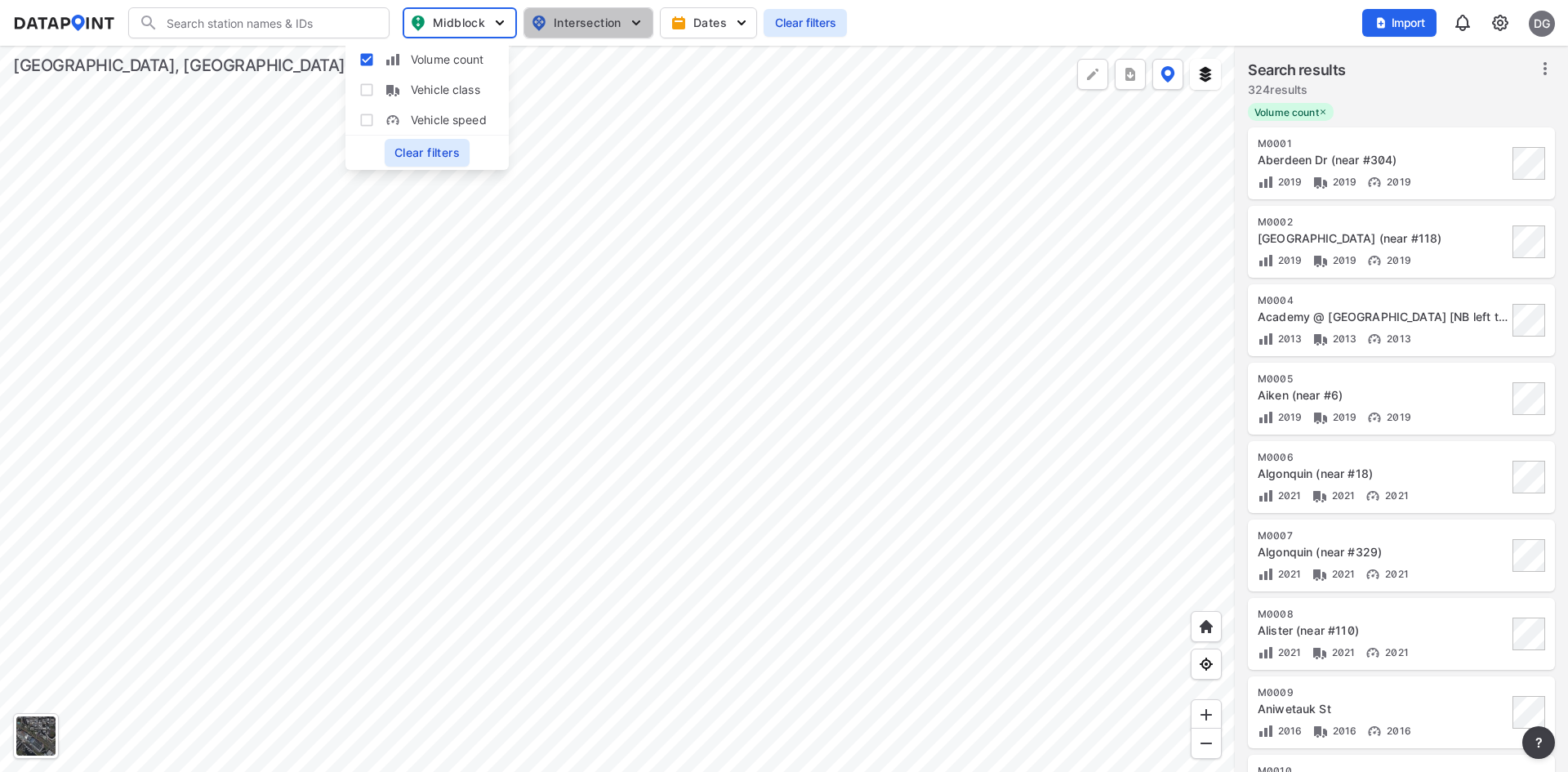
click at [583, 26] on span "Intersection" at bounding box center [587, 23] width 112 height 20
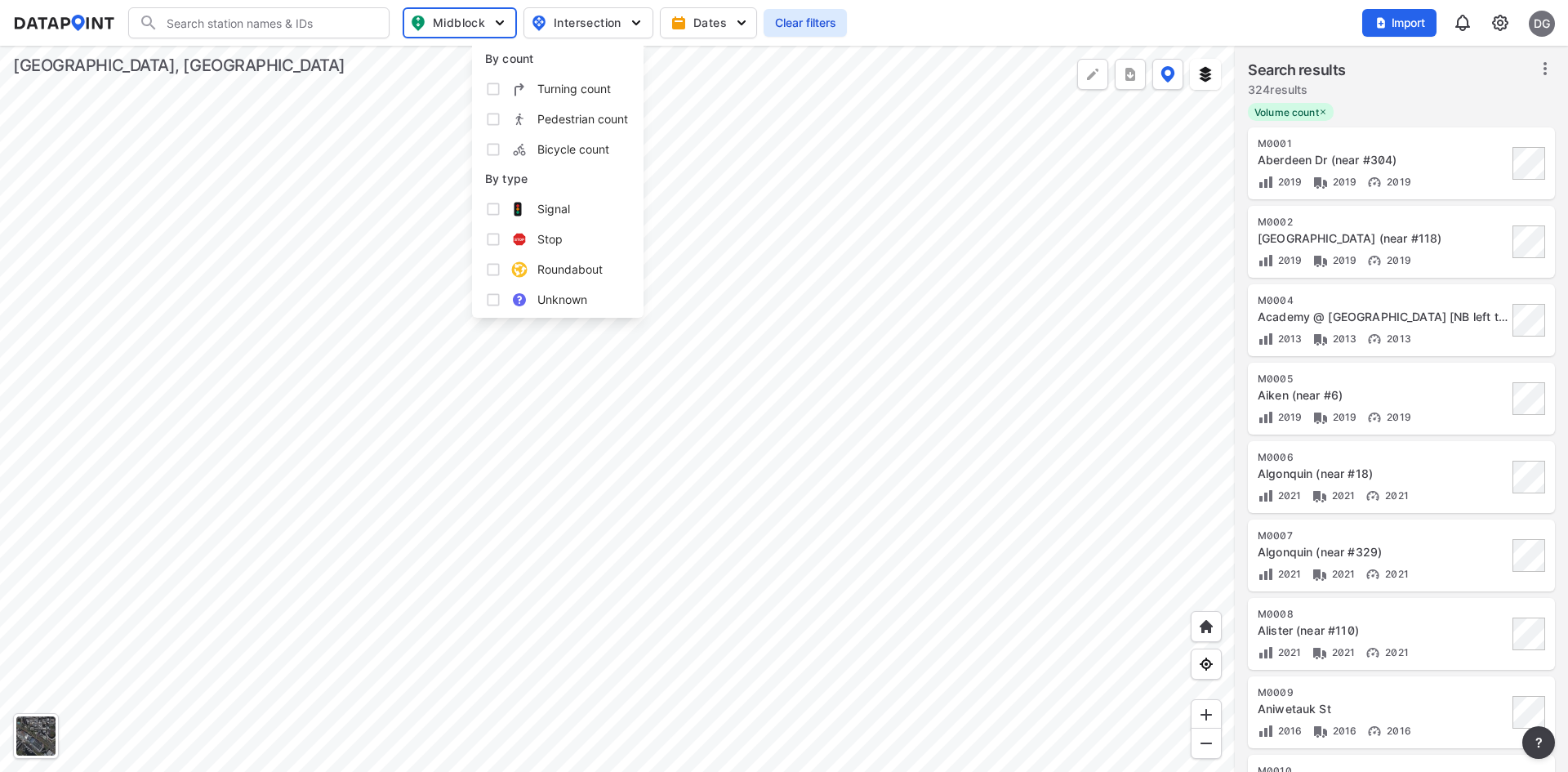
click at [573, 86] on span "Turning count" at bounding box center [574, 88] width 74 height 17
click at [502, 86] on input "Turning count" at bounding box center [493, 89] width 16 height 16
checkbox input "true"
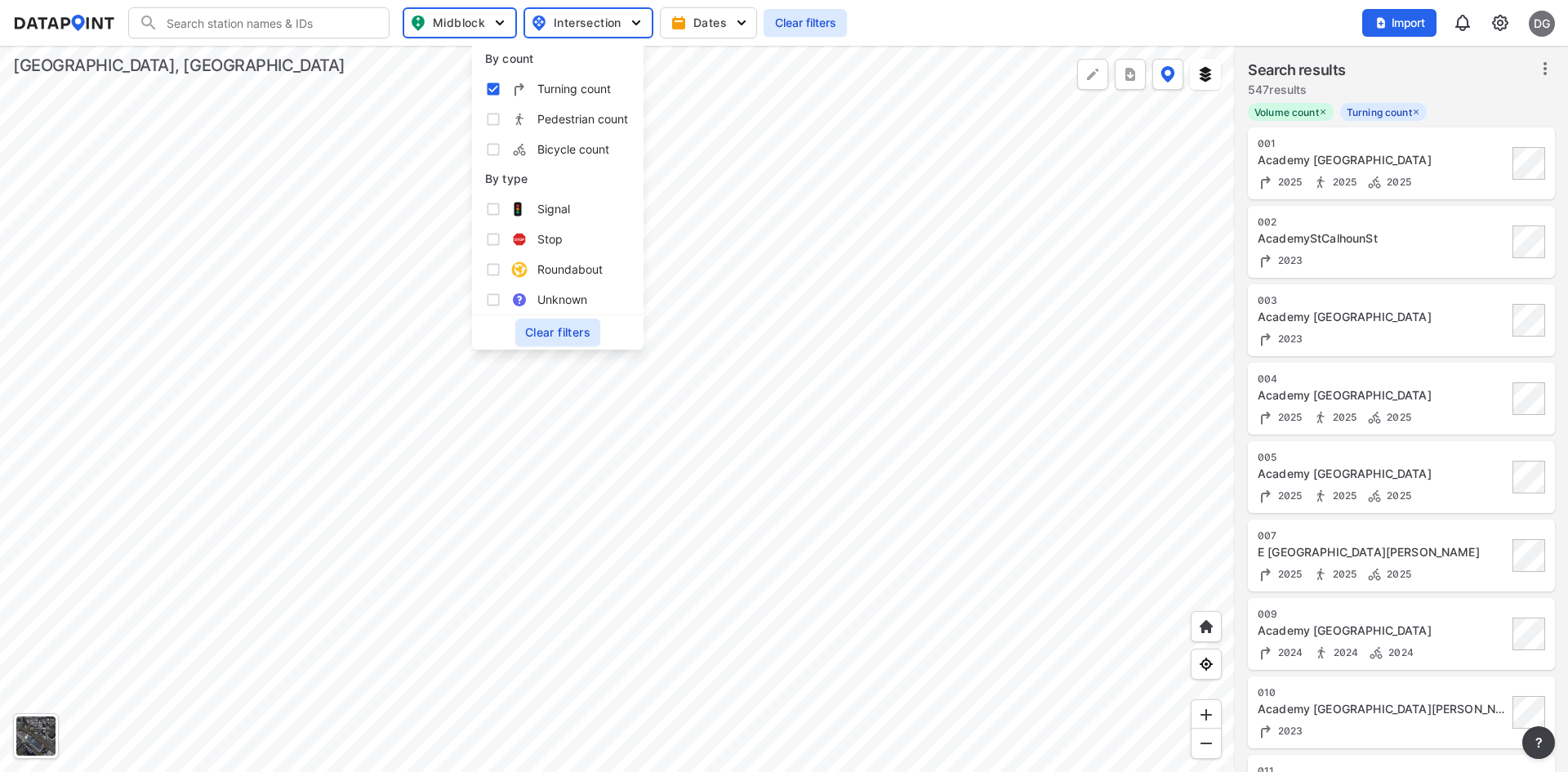
click at [545, 201] on span "Signal" at bounding box center [553, 208] width 32 height 17
click at [502, 201] on input "Signal" at bounding box center [493, 209] width 16 height 16
checkbox input "true"
click at [729, 26] on span "Dates" at bounding box center [710, 23] width 73 height 16
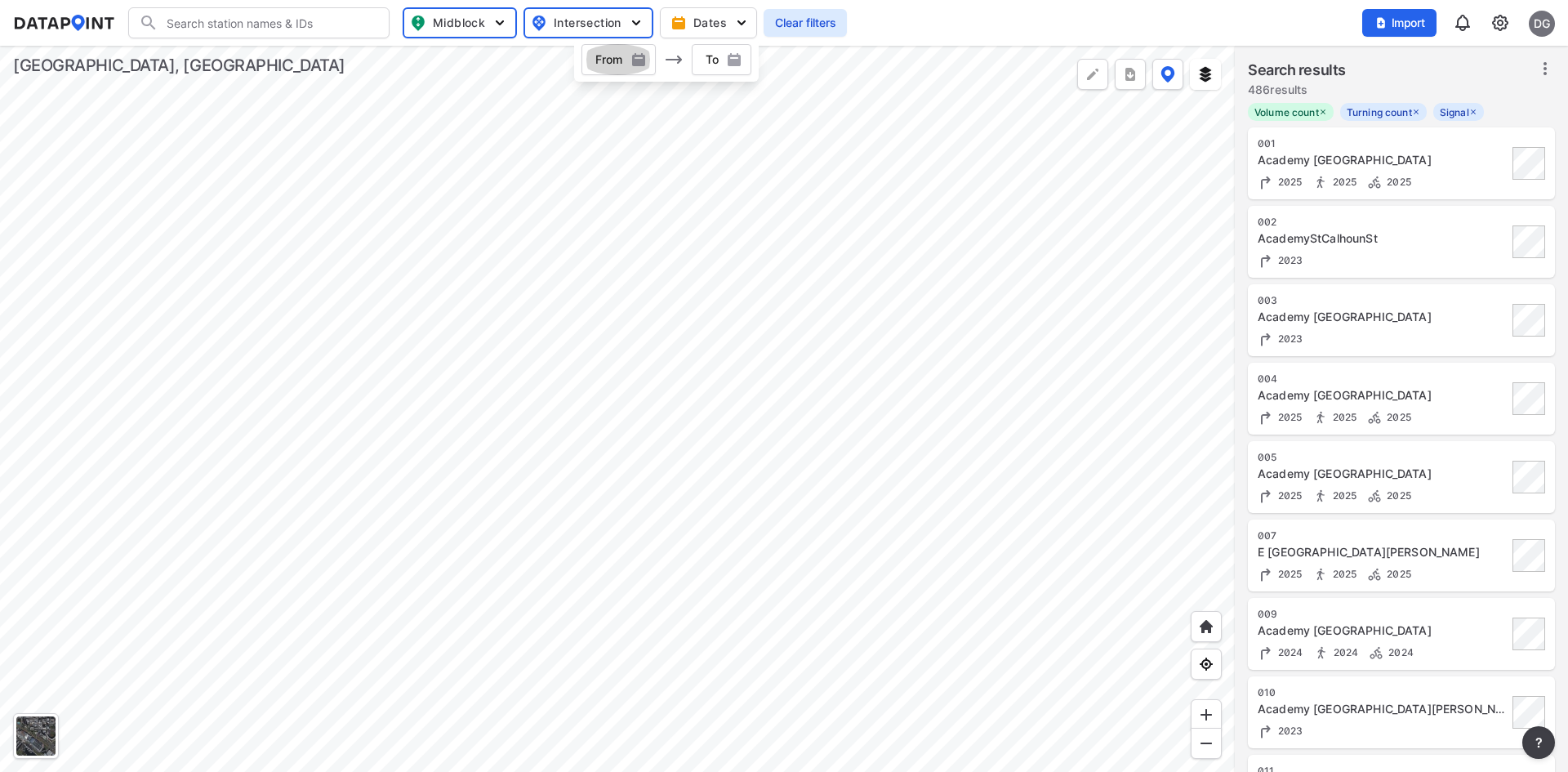
click at [635, 60] on img "button" at bounding box center [639, 59] width 16 height 16
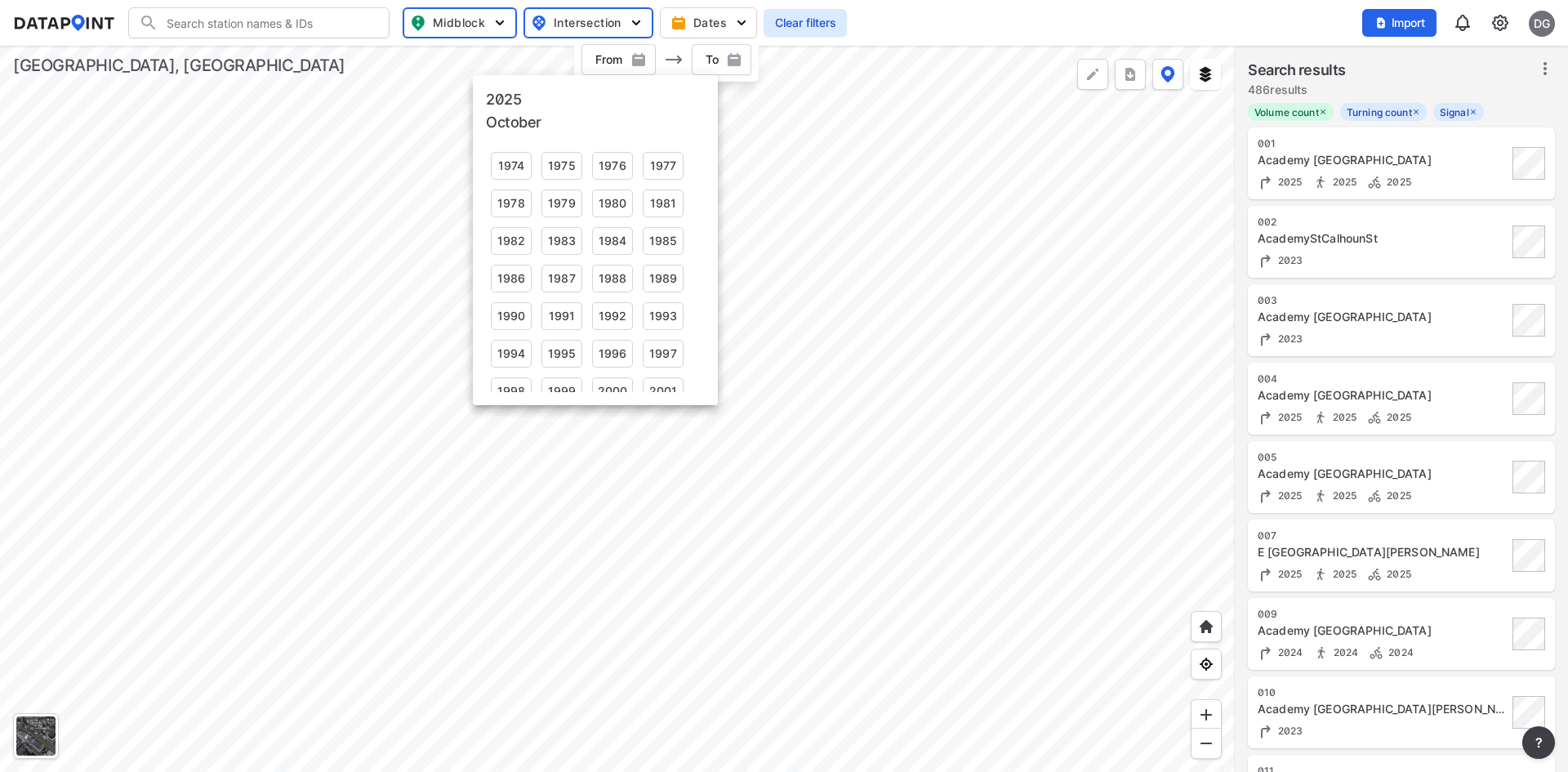
scroll to position [243, 0]
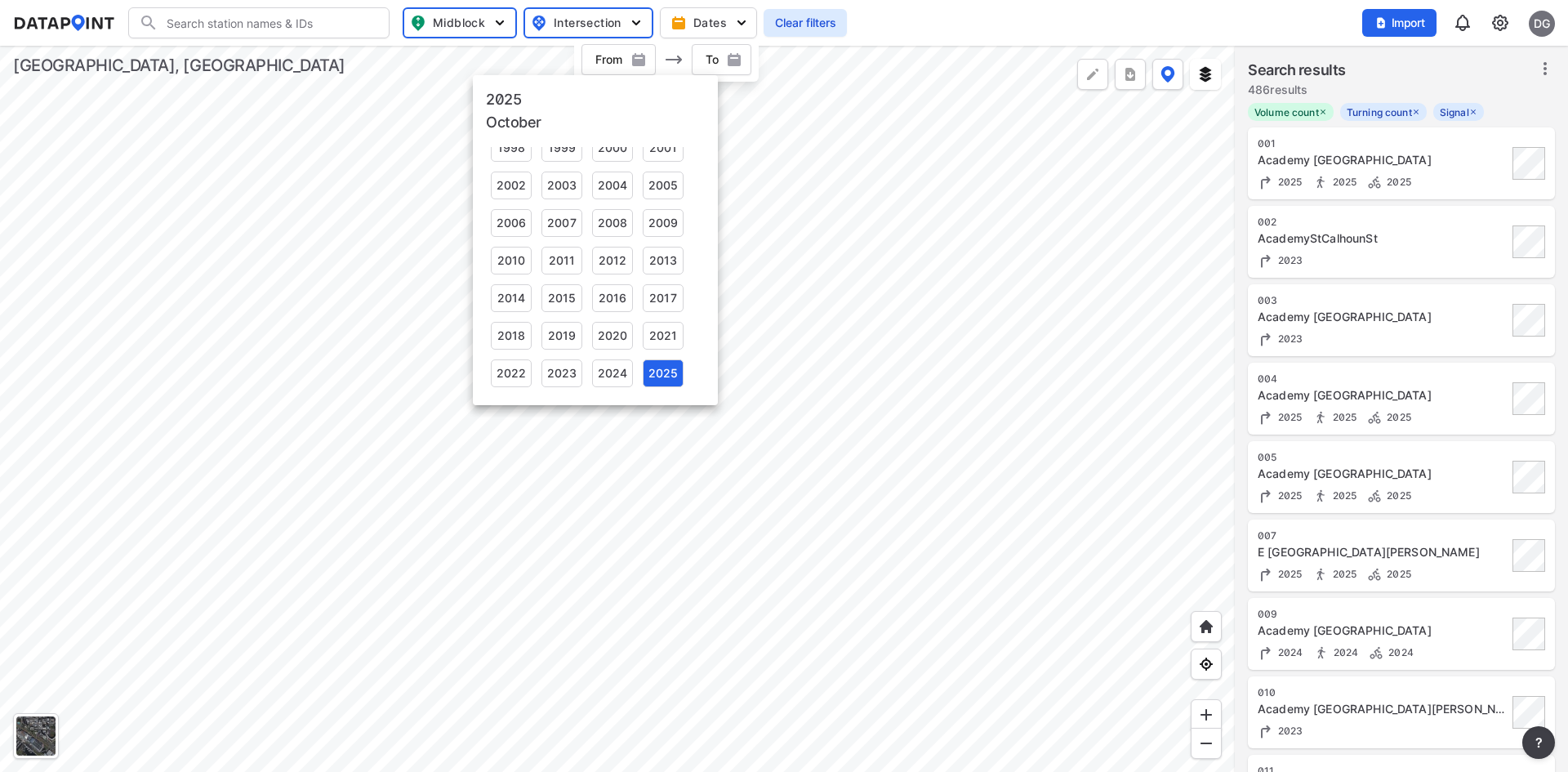
click at [643, 55] on div at bounding box center [784, 386] width 1568 height 772
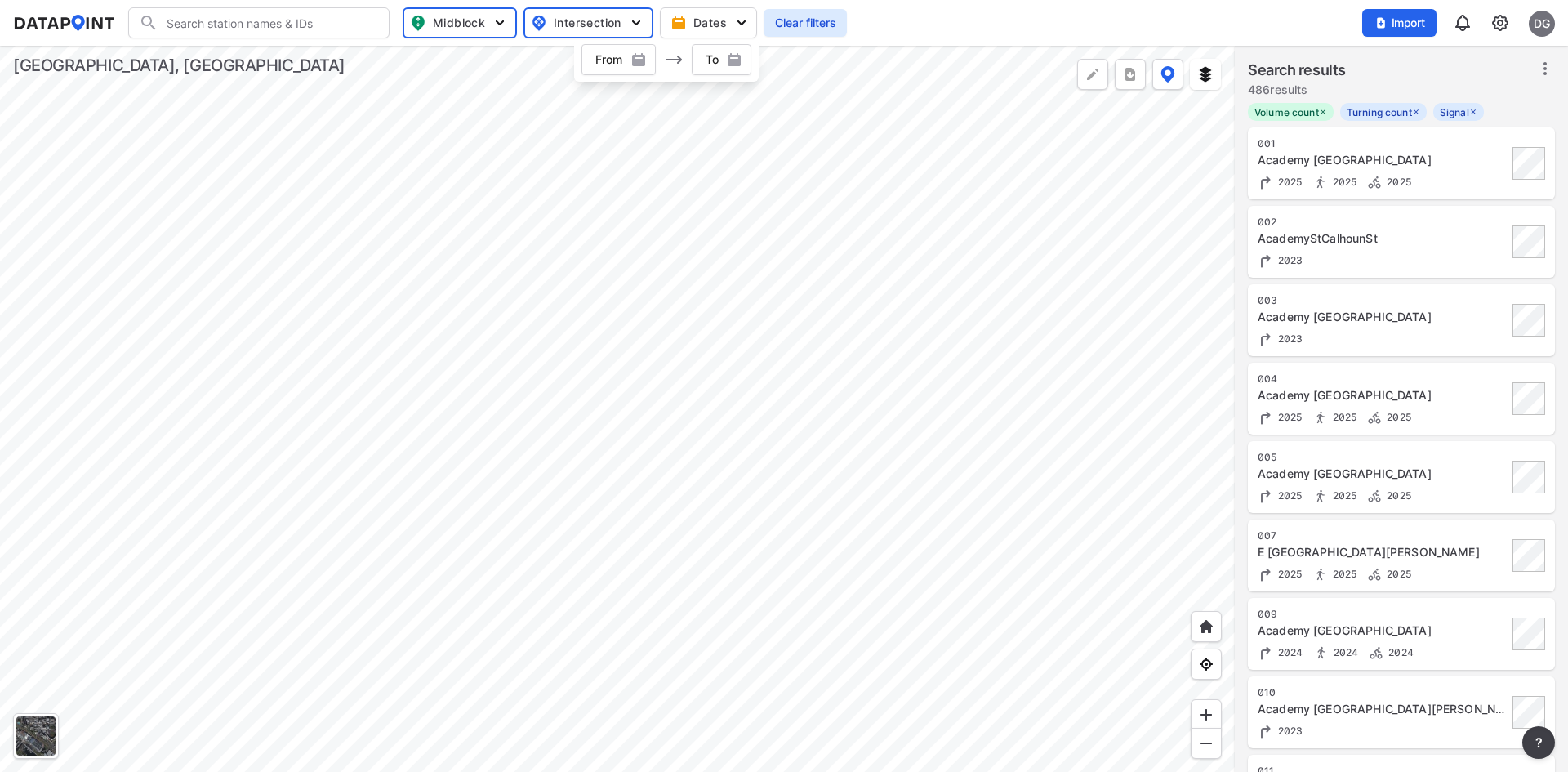
drag, startPoint x: 941, startPoint y: 24, endPoint x: 1061, endPoint y: 43, distance: 121.5
click at [942, 24] on div "Search Please enter a search term. Midblock Intersection Dates From From To To …" at bounding box center [784, 23] width 1542 height 31
click at [1137, 81] on img "more" at bounding box center [1130, 74] width 16 height 16
click at [1083, 172] on li "All stations GeoJSON" at bounding box center [1054, 171] width 179 height 30
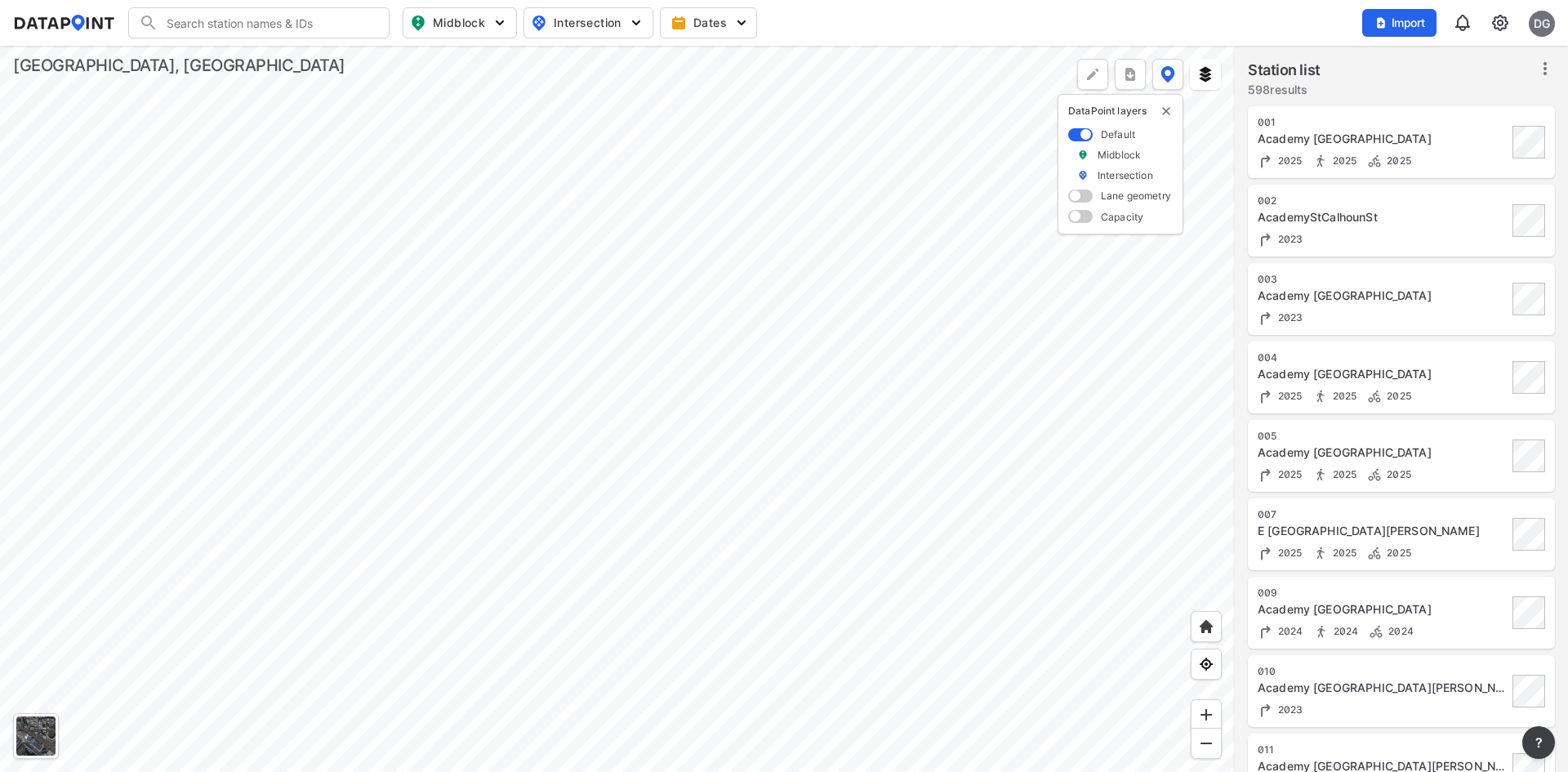
click at [1088, 214] on span at bounding box center [1080, 216] width 24 height 14
click at [1079, 218] on input "checkbox" at bounding box center [1074, 218] width 11 height 0
click at [1075, 177] on span at bounding box center [1080, 176] width 24 height 14
click at [1075, 177] on input "checkbox" at bounding box center [1074, 177] width 11 height 0
click at [1174, 113] on div "DataPoint layers Default Midblock Intersection Lane geometry Capacity" at bounding box center [1121, 164] width 126 height 141
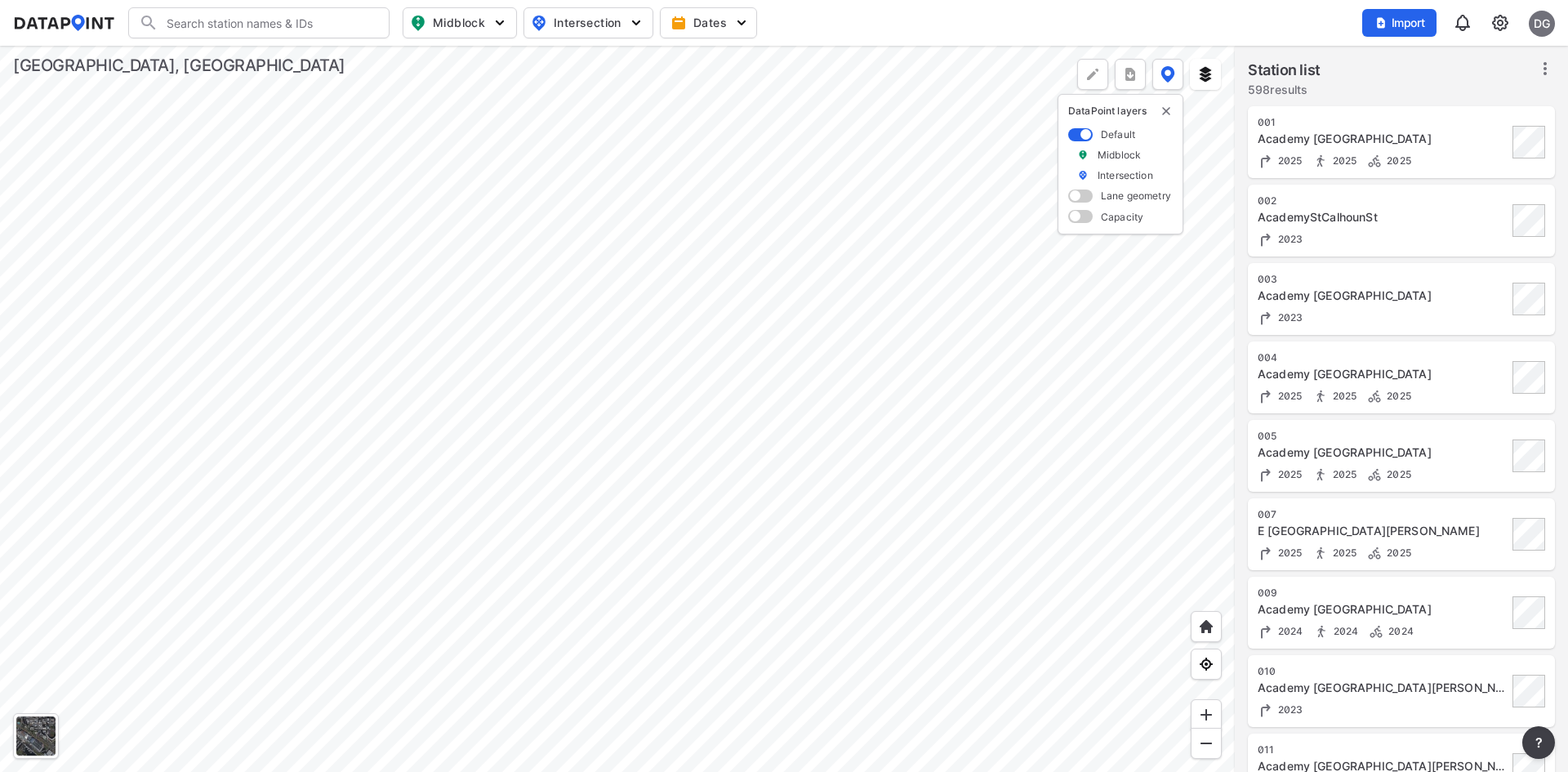
click at [1108, 136] on label "Default" at bounding box center [1118, 133] width 34 height 14
click at [1079, 141] on span at bounding box center [1080, 134] width 24 height 14
click at [1079, 135] on input "checkbox" at bounding box center [1074, 135] width 11 height 0
click at [1080, 137] on span at bounding box center [1080, 134] width 24 height 14
click at [1079, 135] on input "checkbox" at bounding box center [1074, 135] width 11 height 0
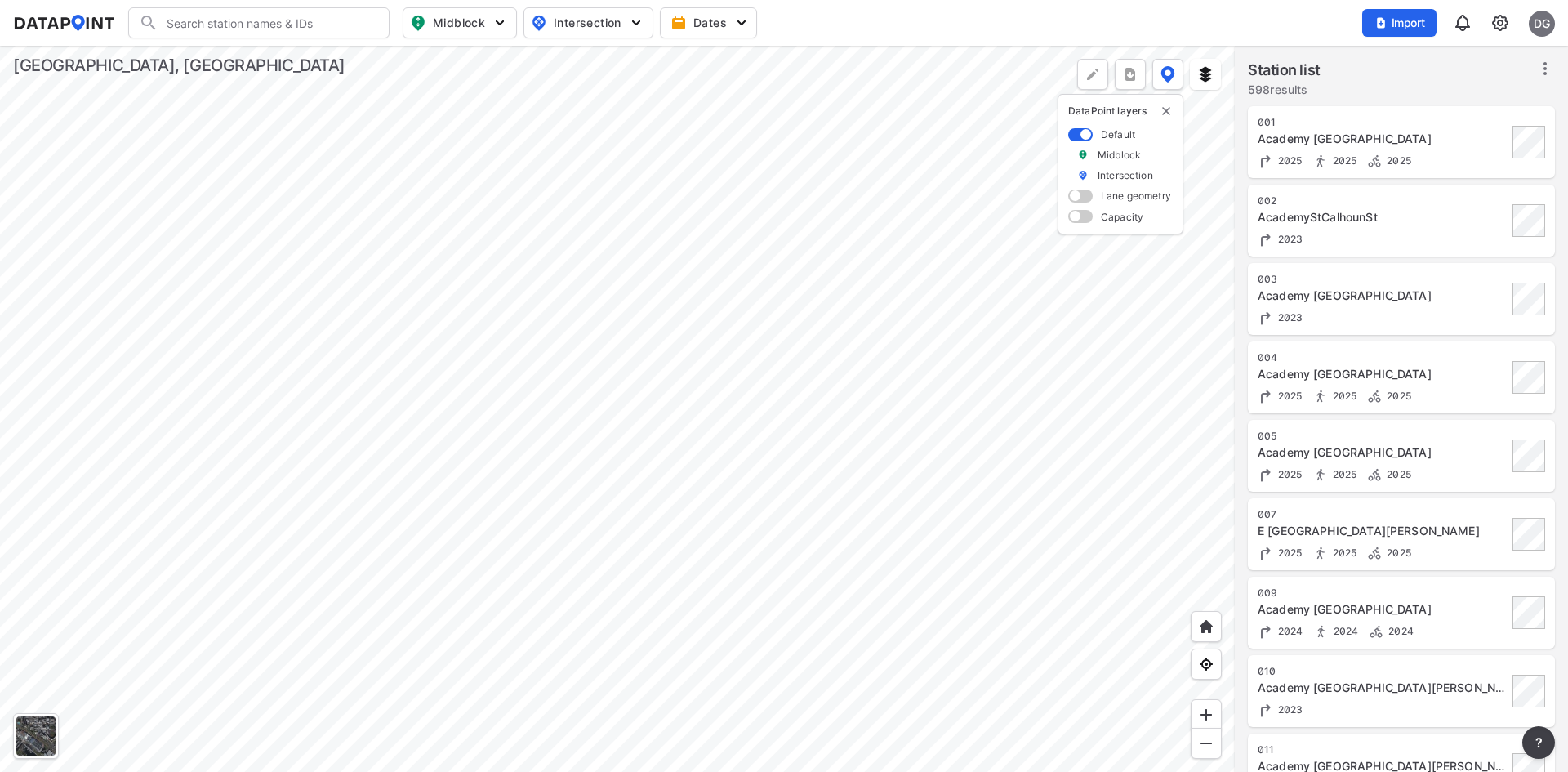
drag, startPoint x: 1080, startPoint y: 135, endPoint x: 1062, endPoint y: 132, distance: 18.2
click at [1062, 132] on div "DataPoint layers Default Midblock Intersection Lane geometry Capacity" at bounding box center [1121, 164] width 126 height 141
click at [1079, 130] on span at bounding box center [1080, 134] width 24 height 14
click at [1079, 135] on input "checkbox" at bounding box center [1074, 135] width 11 height 0
drag, startPoint x: 1099, startPoint y: 171, endPoint x: 1083, endPoint y: 170, distance: 16.0
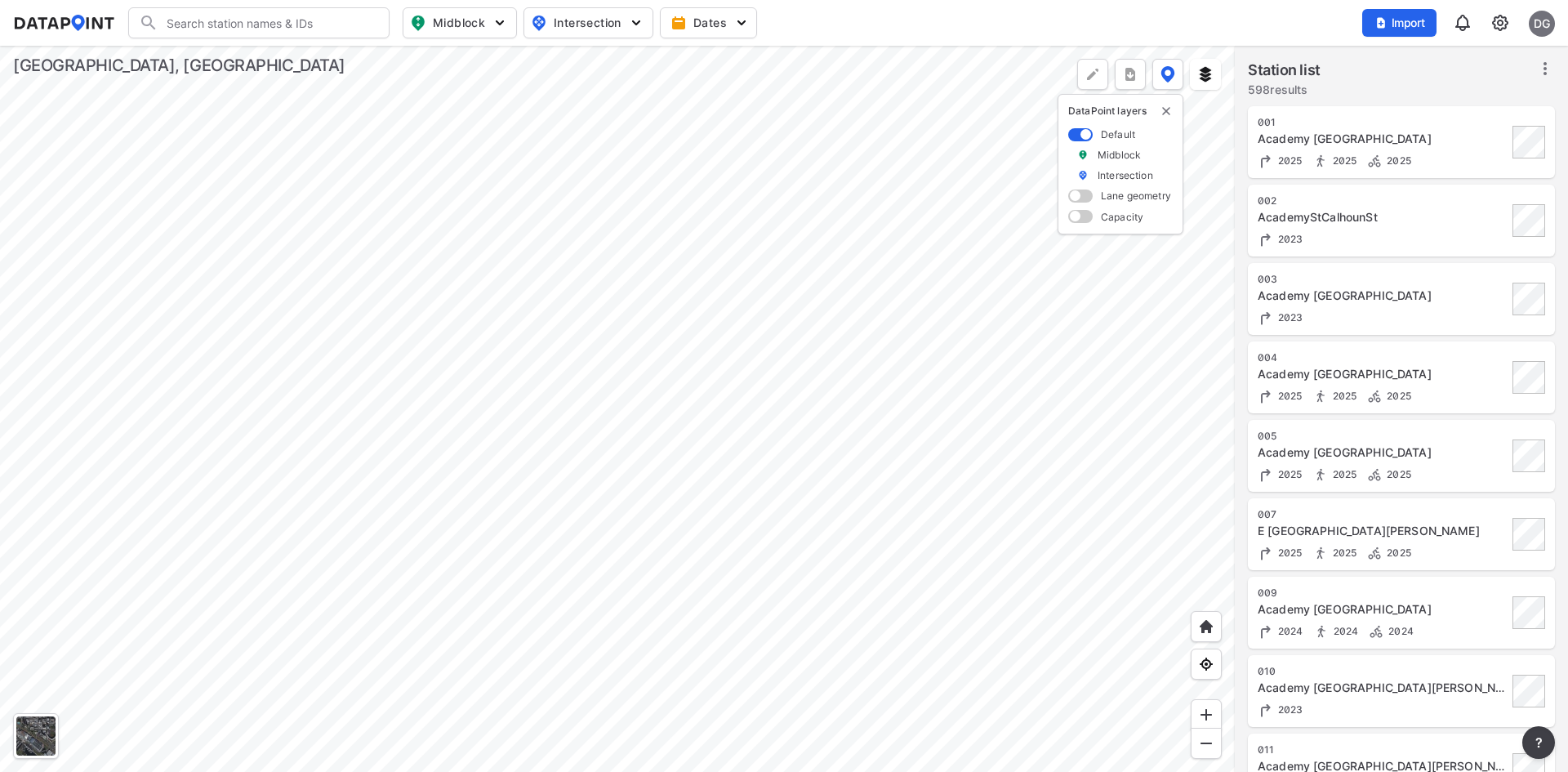
click at [1099, 171] on label "Intersection" at bounding box center [1126, 175] width 56 height 14
click at [1082, 170] on img at bounding box center [1083, 175] width 12 height 14
click at [1085, 193] on span at bounding box center [1080, 195] width 24 height 14
click at [1079, 197] on input "checkbox" at bounding box center [1074, 197] width 11 height 0
click at [1083, 157] on span at bounding box center [1080, 155] width 24 height 14
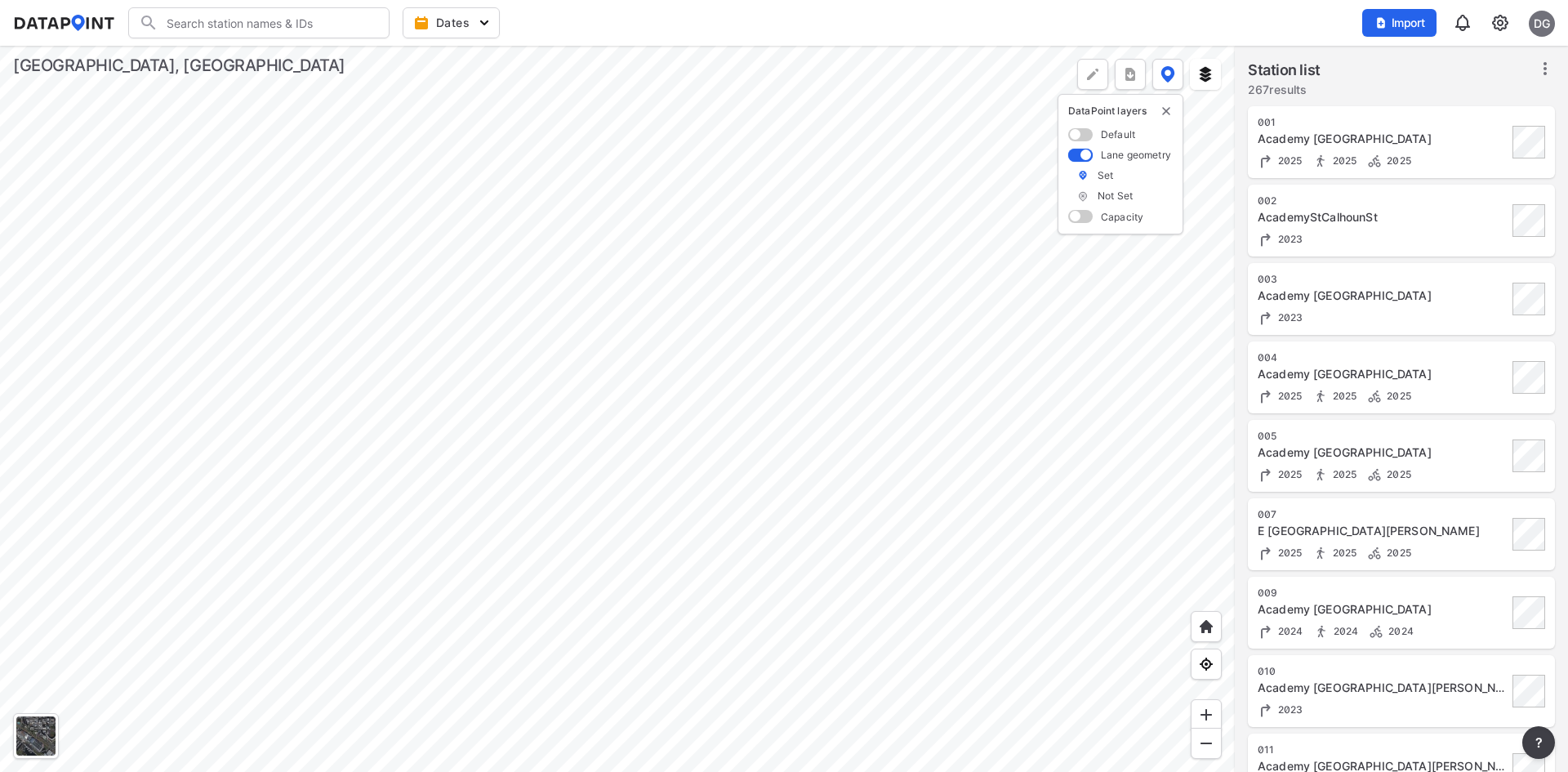
click at [1079, 156] on input "checkbox" at bounding box center [1074, 156] width 11 height 0
click at [1072, 217] on span at bounding box center [1080, 216] width 24 height 14
click at [1072, 218] on input "checkbox" at bounding box center [1074, 218] width 11 height 0
click at [1078, 177] on span at bounding box center [1080, 176] width 24 height 14
click at [1078, 177] on input "checkbox" at bounding box center [1074, 177] width 11 height 0
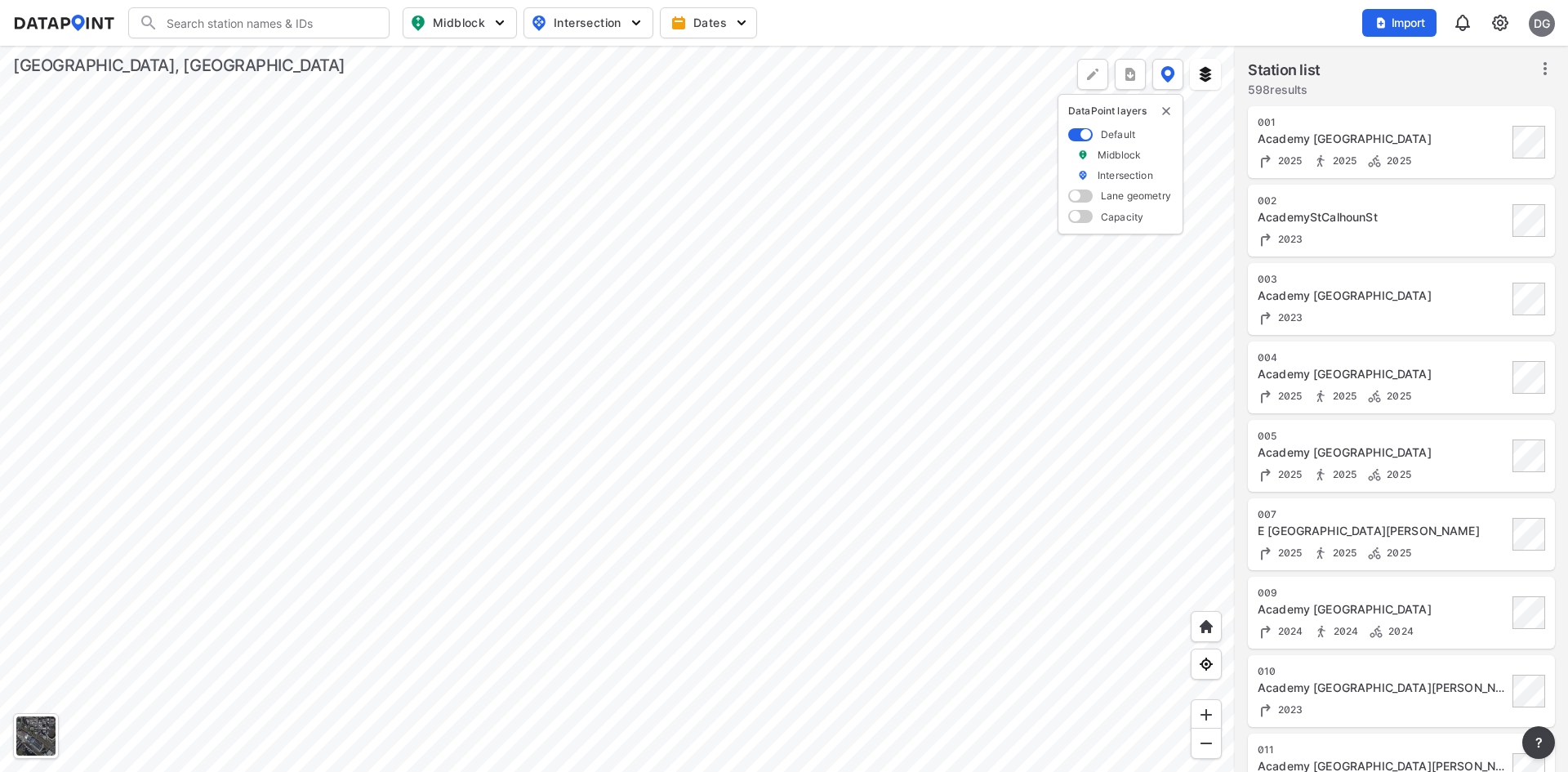
click at [318, 32] on input "Search" at bounding box center [269, 23] width 221 height 26
click at [465, 18] on span "Midblock" at bounding box center [458, 23] width 96 height 20
click at [634, 23] on img "button" at bounding box center [636, 23] width 16 height 16
click at [571, 94] on span "Turning count" at bounding box center [574, 88] width 74 height 17
click at [502, 94] on input "Turning count" at bounding box center [493, 89] width 16 height 16
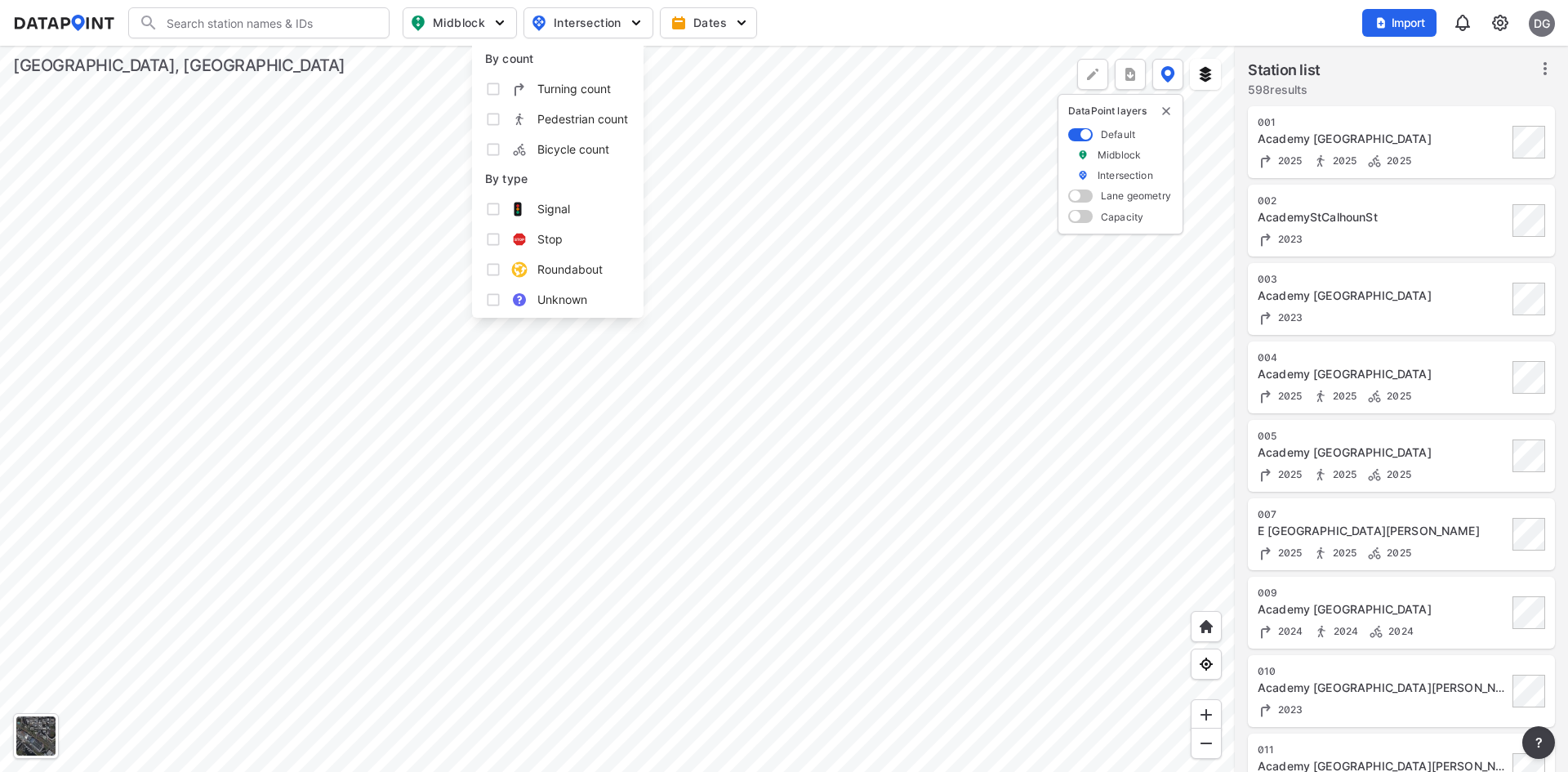
checkbox input "true"
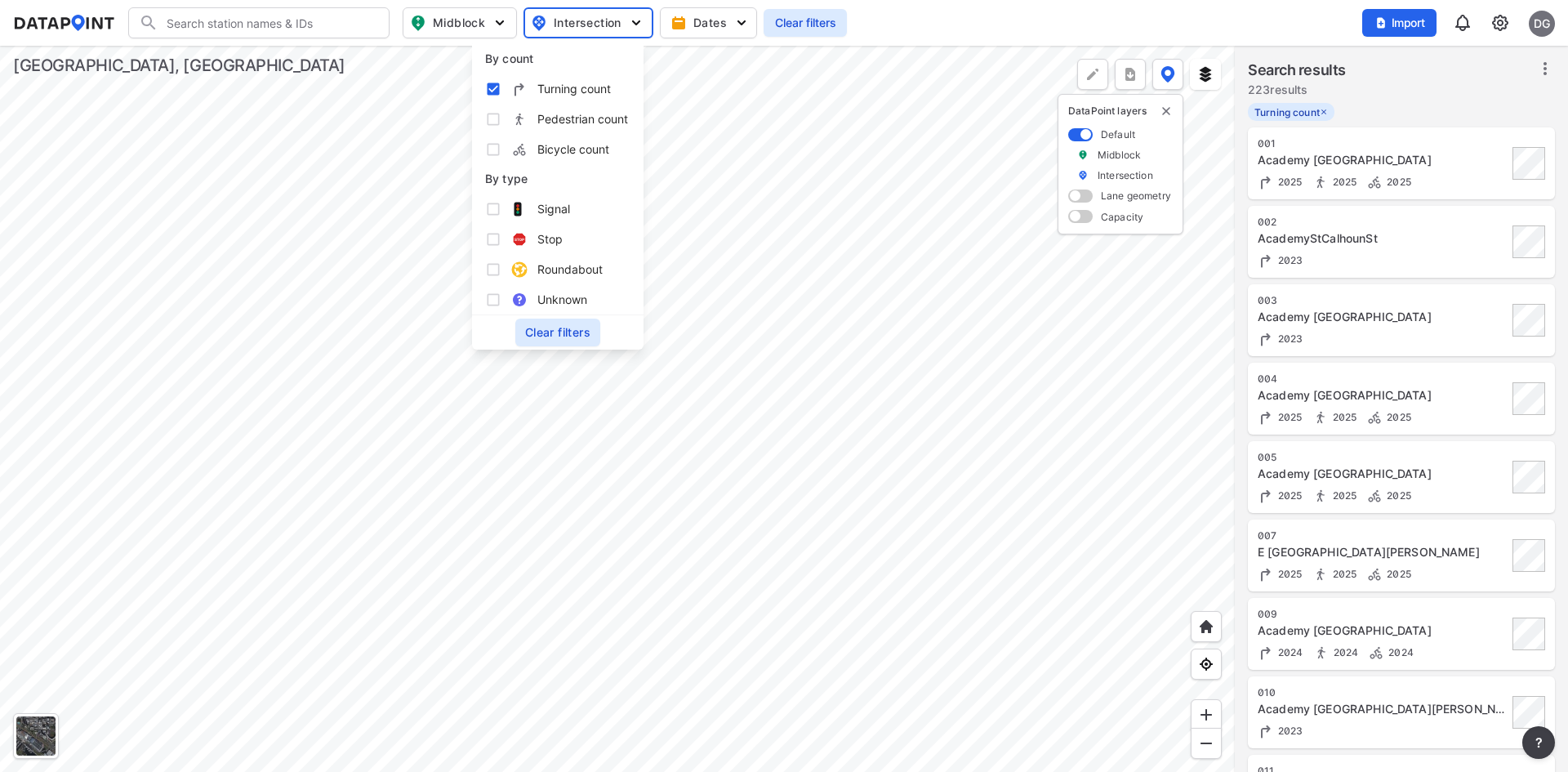
click at [561, 109] on label "Pedestrian count" at bounding box center [557, 119] width 145 height 31
click at [502, 111] on input "Pedestrian count" at bounding box center [493, 119] width 16 height 16
checkbox input "true"
click at [547, 144] on span "Bicycle count" at bounding box center [573, 149] width 72 height 17
click at [502, 144] on input "Bicycle count" at bounding box center [493, 150] width 16 height 16
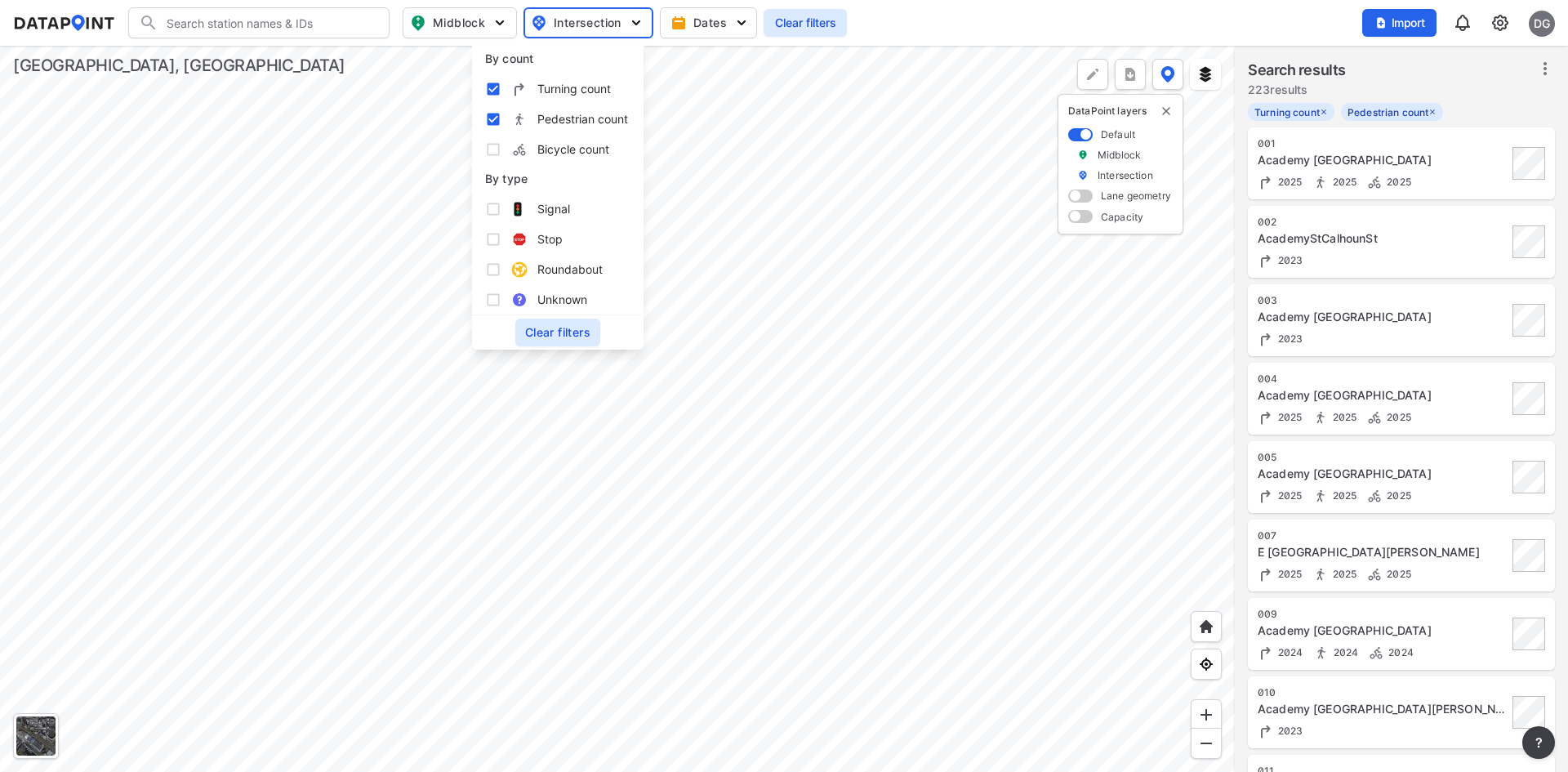
checkbox input "true"
click at [537, 212] on label "Signal" at bounding box center [557, 209] width 145 height 31
click at [502, 212] on input "Signal" at bounding box center [493, 209] width 16 height 16
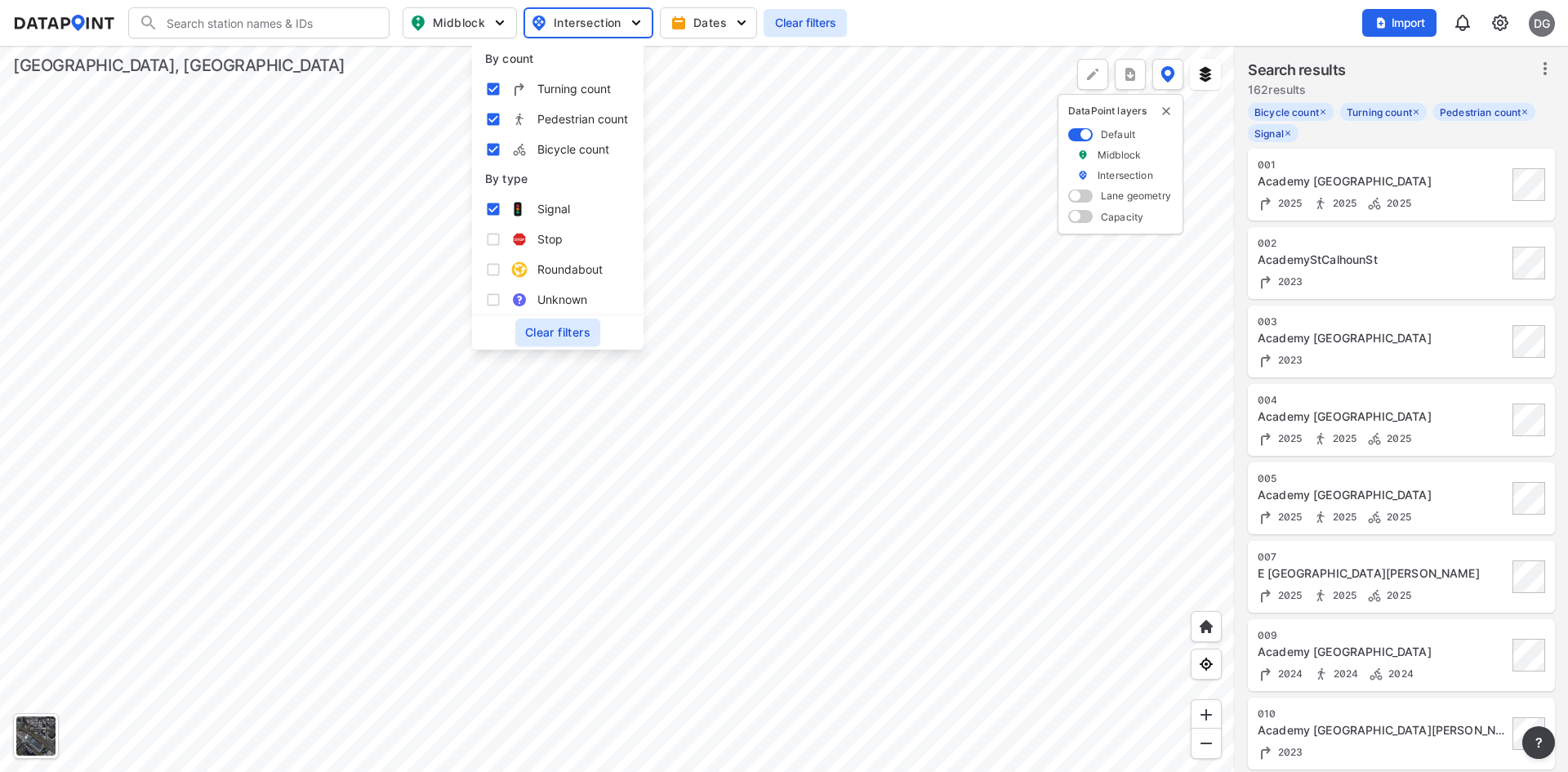
click at [537, 212] on label "Signal" at bounding box center [557, 209] width 145 height 31
click at [502, 212] on input "Signal" at bounding box center [493, 209] width 16 height 16
checkbox input "false"
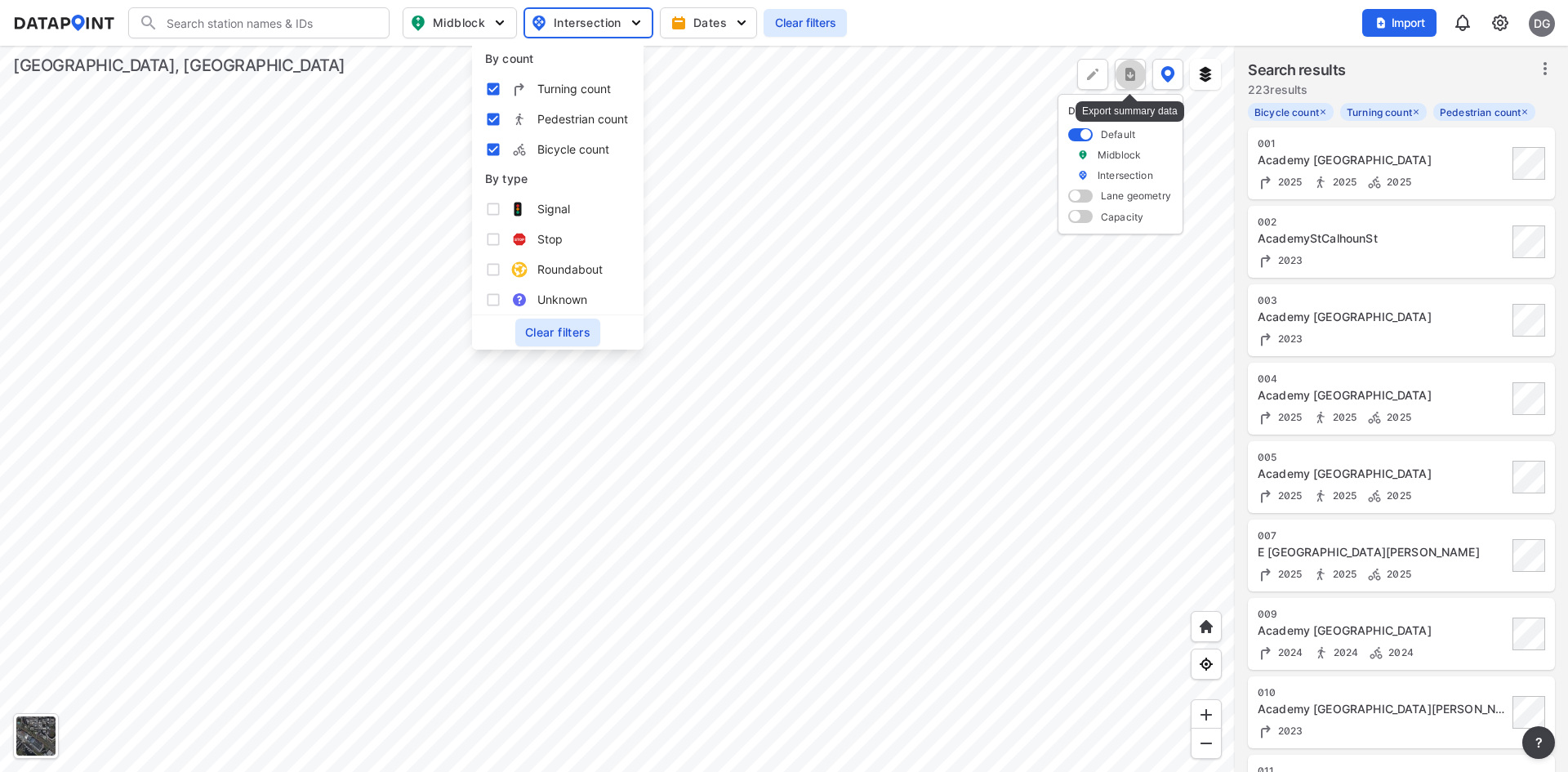
click at [1143, 72] on button "more" at bounding box center [1130, 74] width 31 height 31
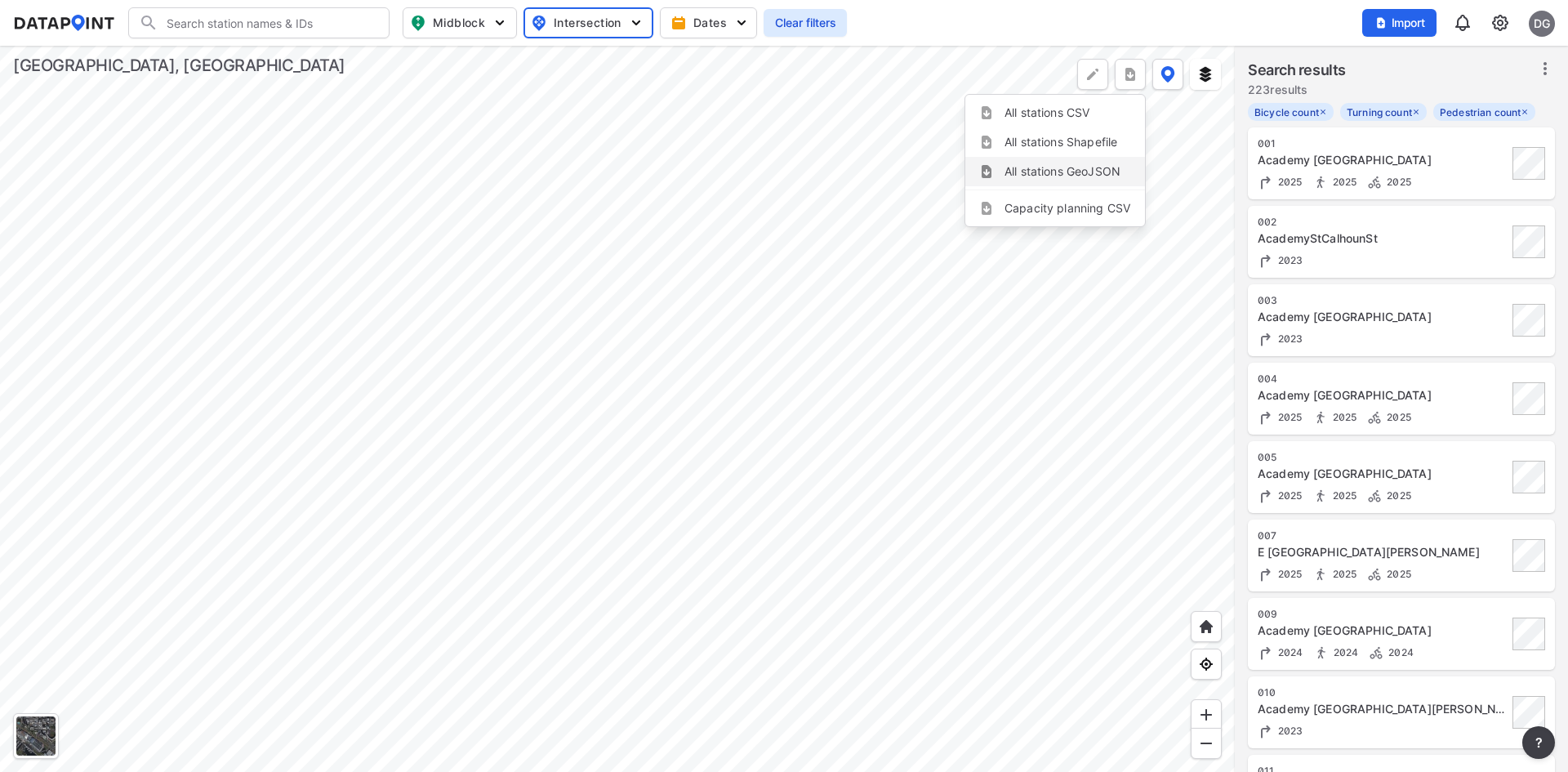
click at [1062, 175] on li "All stations GeoJSON" at bounding box center [1054, 171] width 179 height 30
click at [1134, 83] on button "more" at bounding box center [1130, 74] width 31 height 31
click at [1055, 121] on li "All stations CSV" at bounding box center [1054, 113] width 179 height 30
click at [102, 234] on div at bounding box center [617, 409] width 1235 height 726
